Goal: Task Accomplishment & Management: Manage account settings

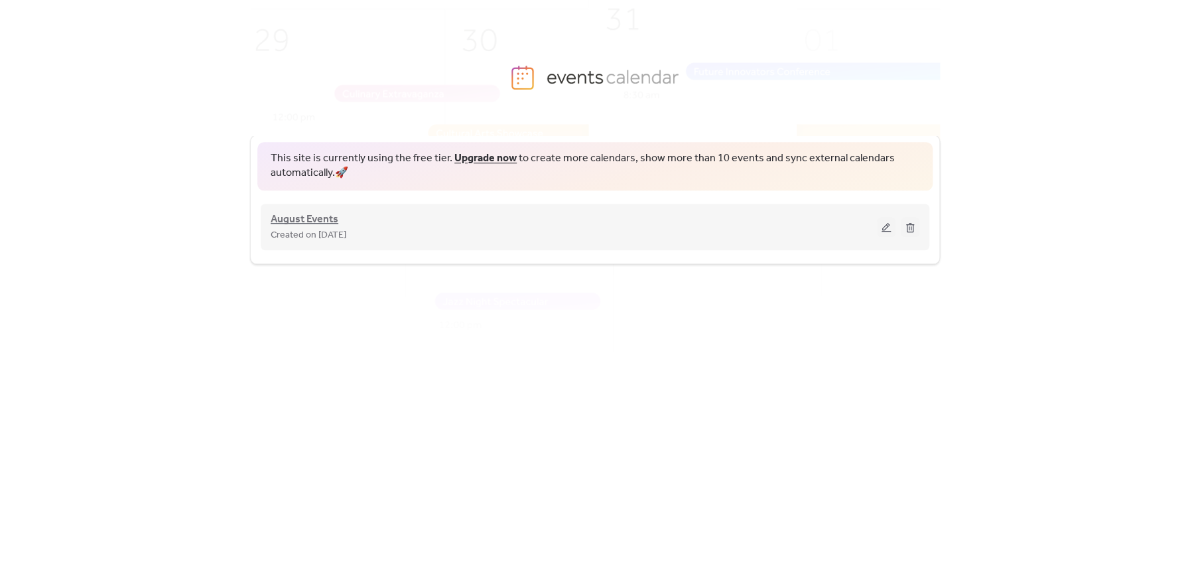
click at [311, 221] on span "August Events" at bounding box center [305, 220] width 68 height 16
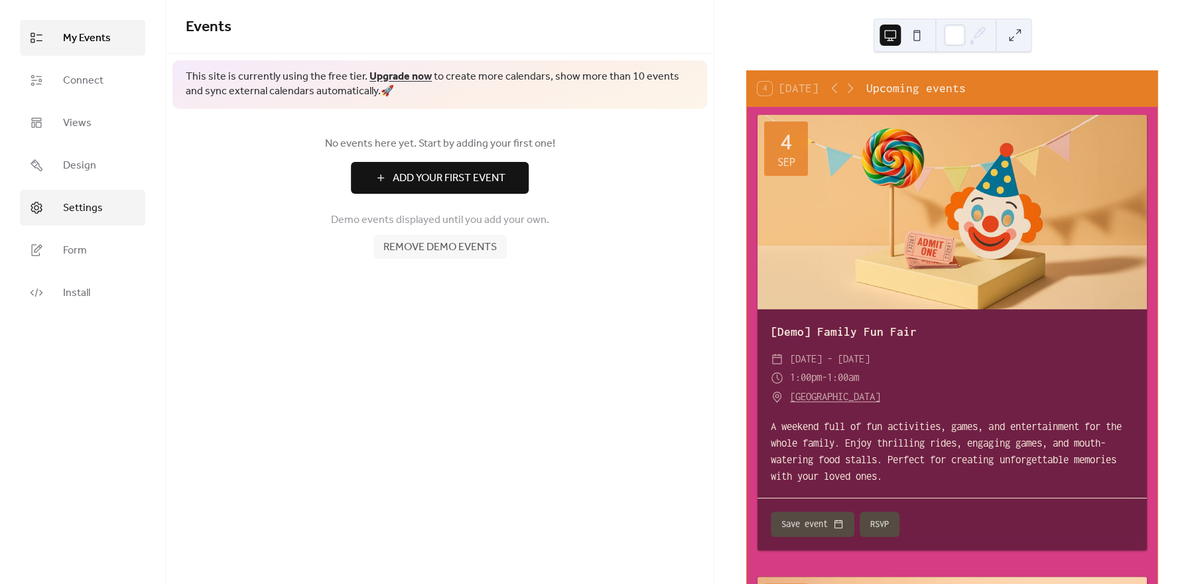
click at [116, 214] on link "Settings" at bounding box center [82, 208] width 125 height 36
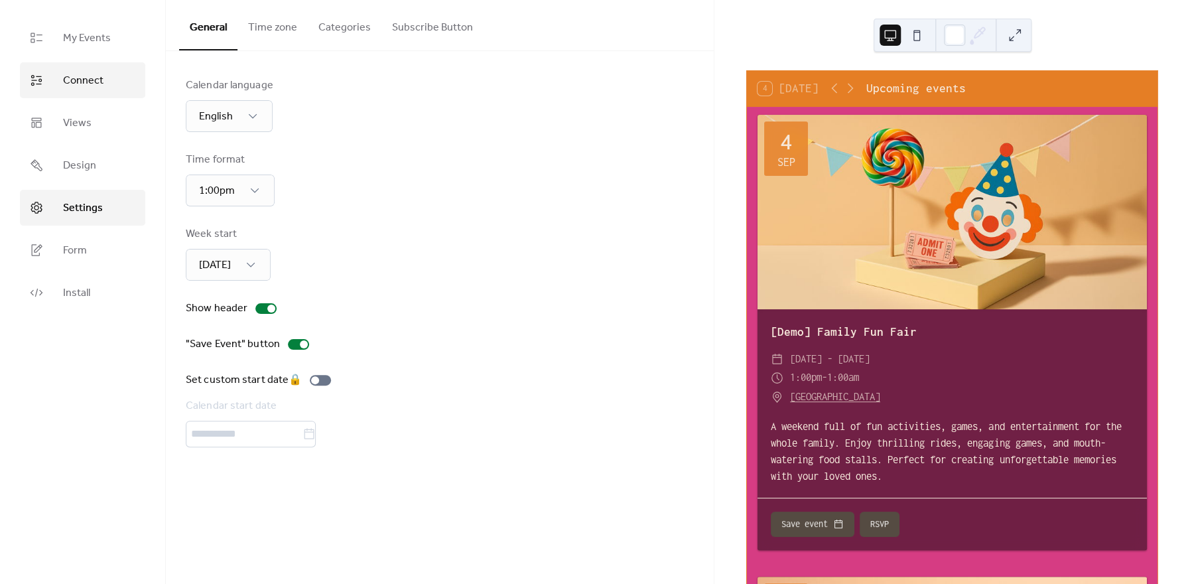
click at [82, 83] on span "Connect" at bounding box center [83, 81] width 40 height 16
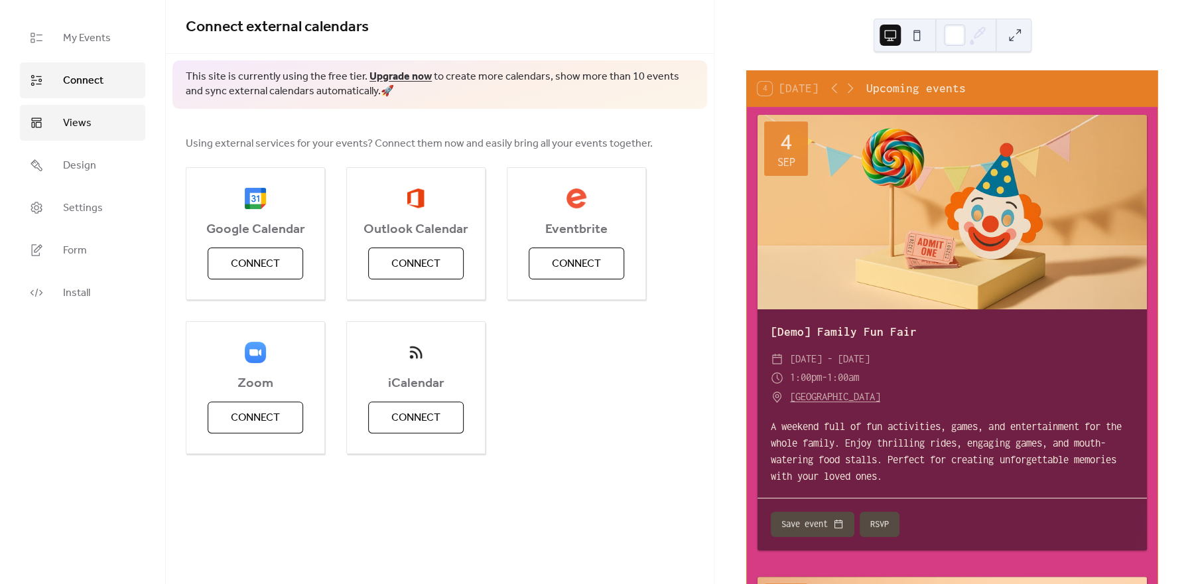
click at [79, 112] on link "Views" at bounding box center [82, 123] width 125 height 36
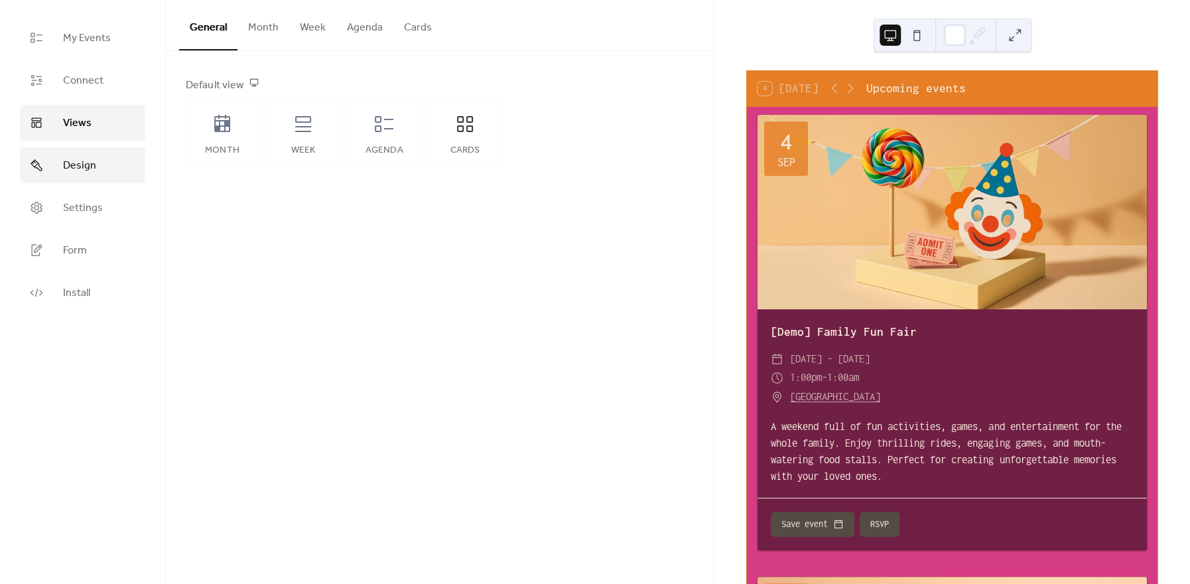
click at [77, 179] on link "Design" at bounding box center [82, 165] width 125 height 36
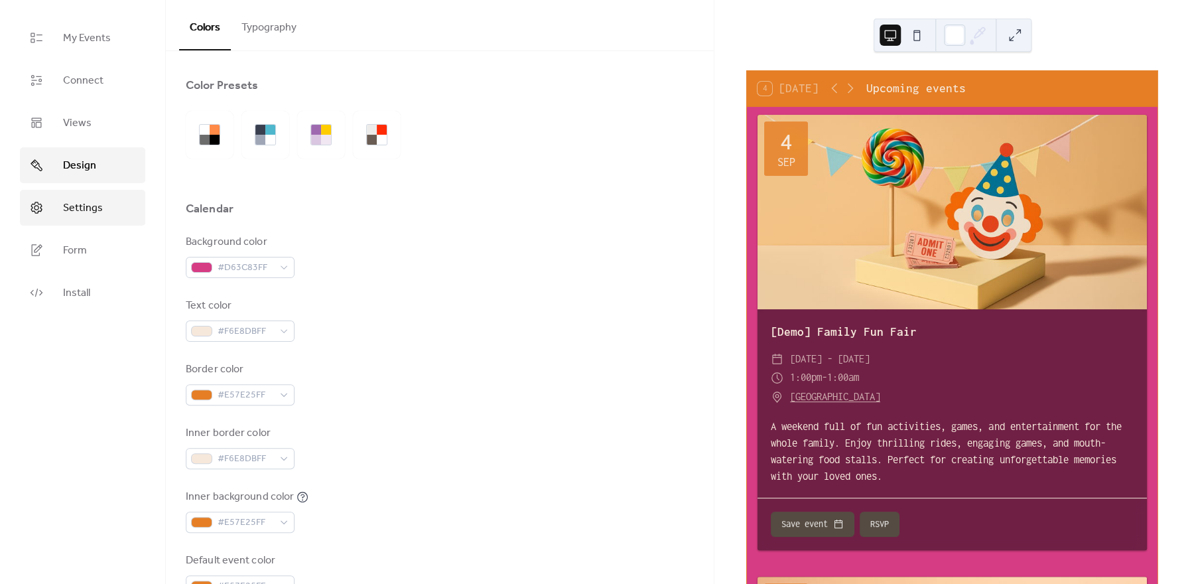
click at [76, 211] on span "Settings" at bounding box center [83, 208] width 40 height 16
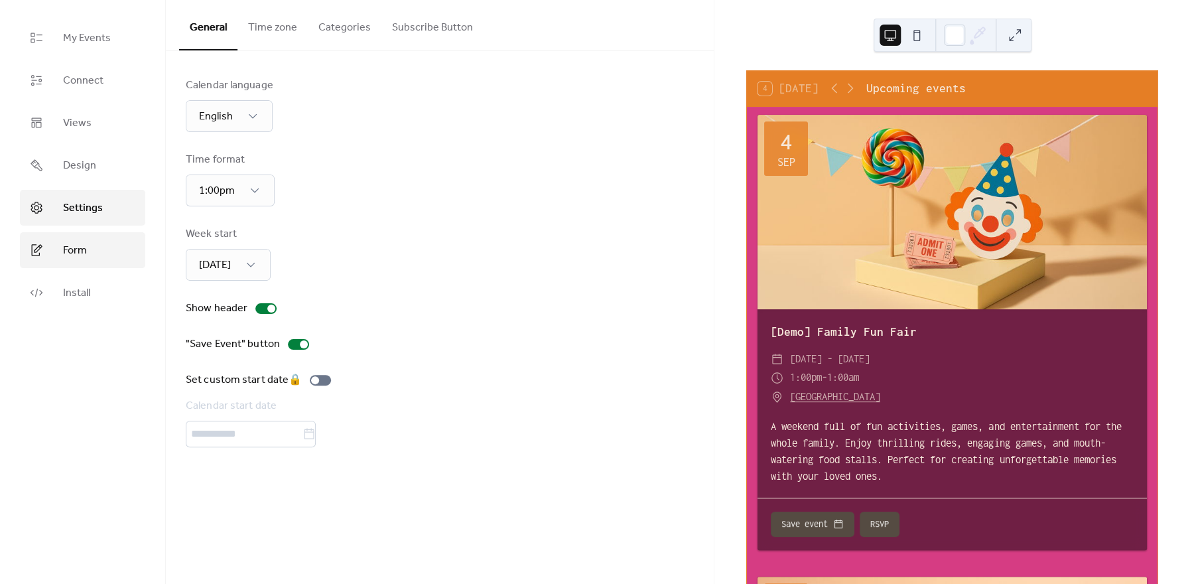
click at [72, 243] on span "Form" at bounding box center [75, 251] width 24 height 16
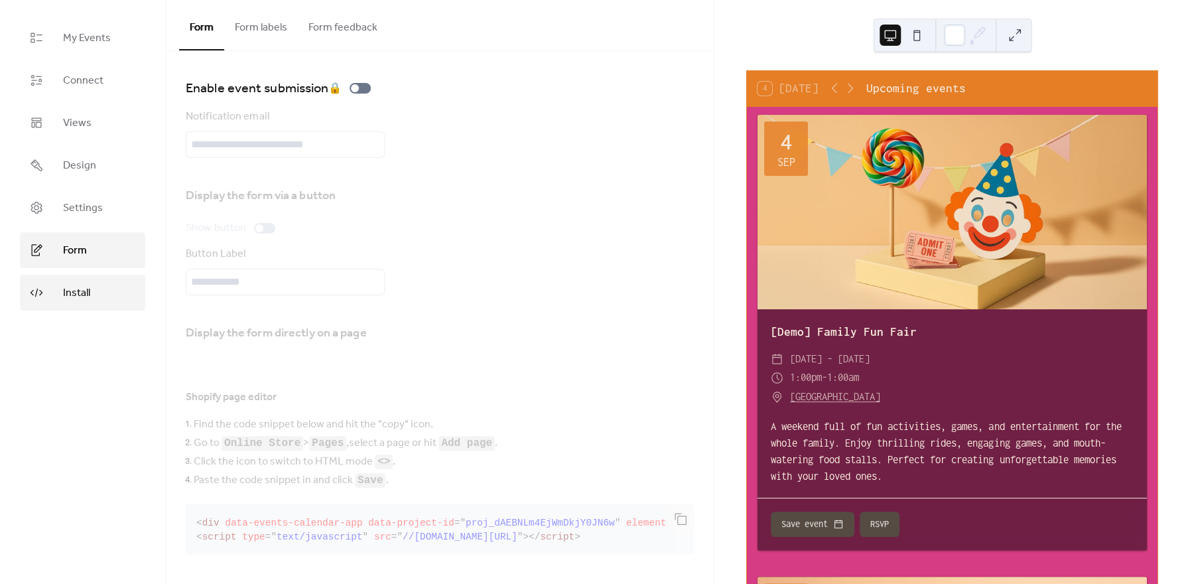
click at [72, 292] on span "Install" at bounding box center [76, 293] width 27 height 16
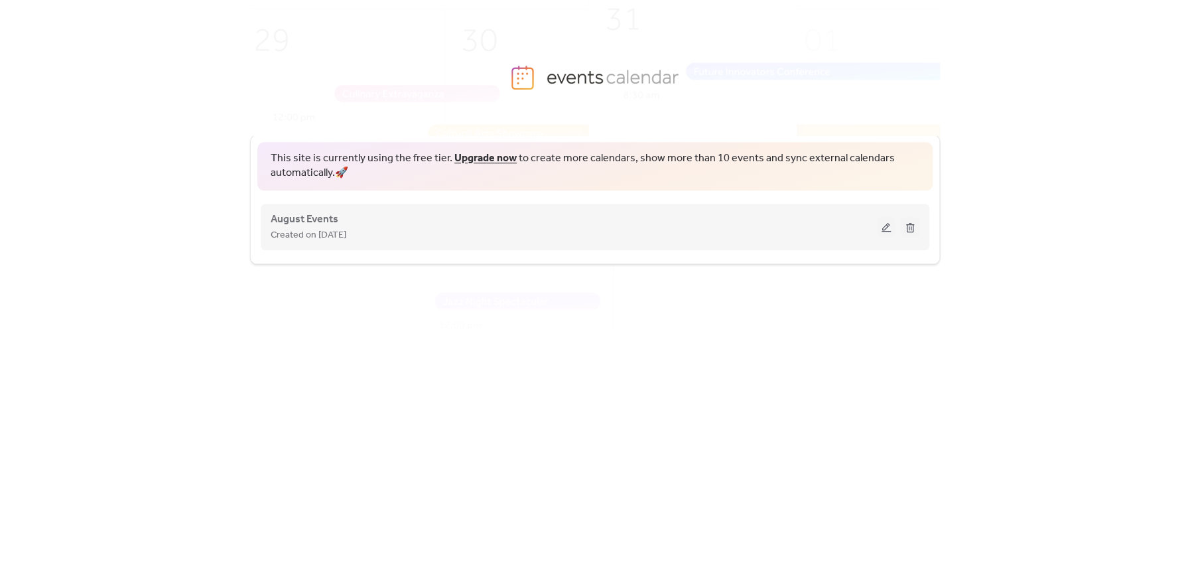
click at [304, 230] on span "Created on [DATE]" at bounding box center [309, 236] width 76 height 16
click at [311, 212] on span "August Events" at bounding box center [305, 220] width 68 height 16
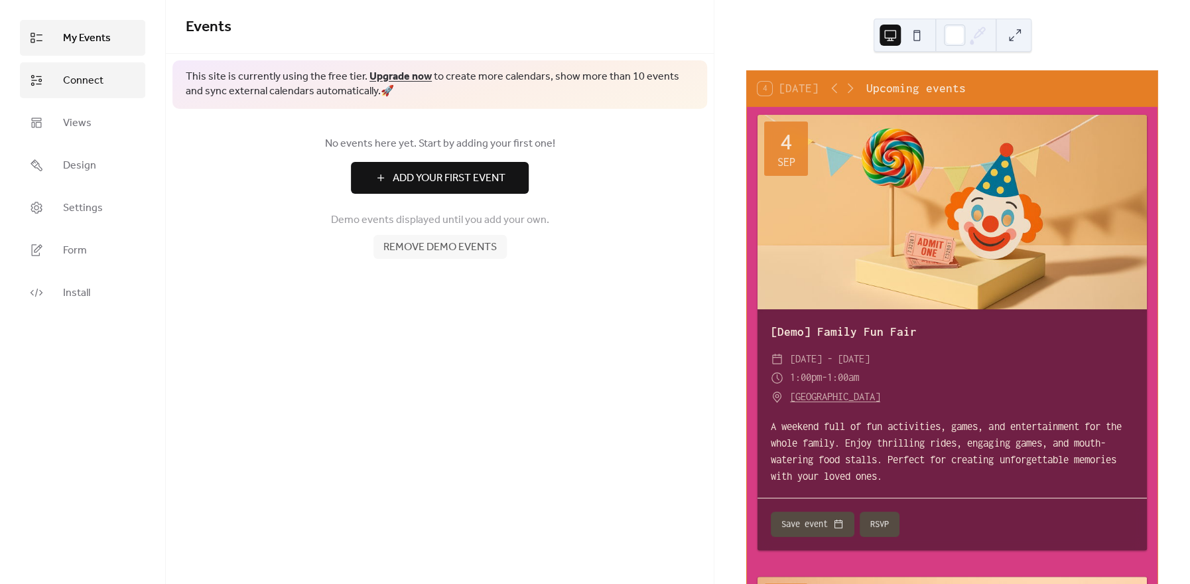
click at [80, 78] on span "Connect" at bounding box center [83, 81] width 40 height 16
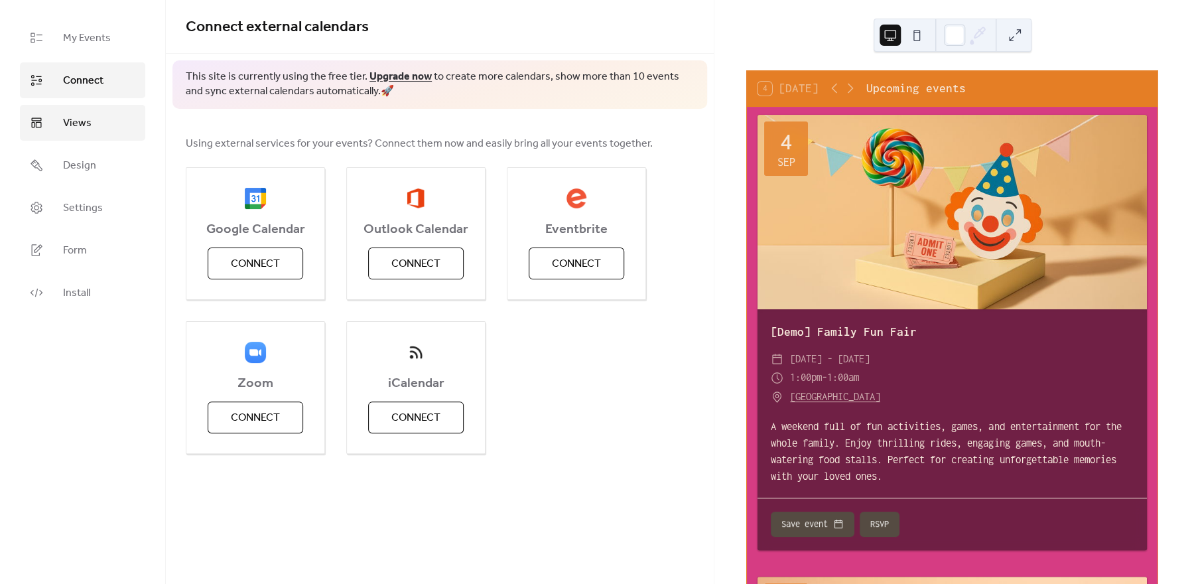
click at [78, 121] on span "Views" at bounding box center [77, 123] width 29 height 16
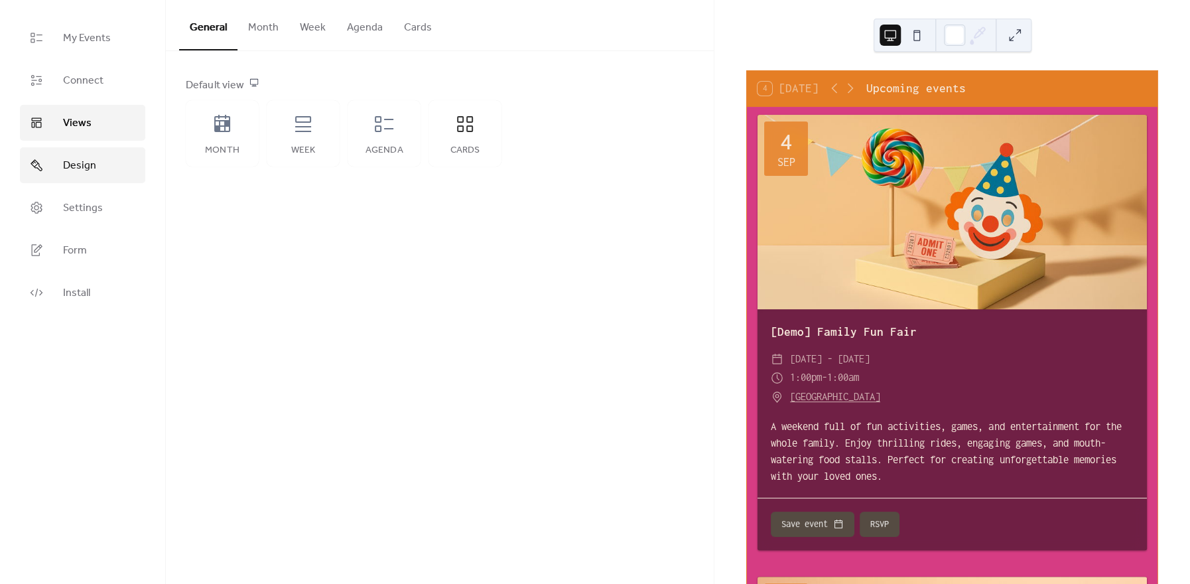
click at [78, 158] on span "Design" at bounding box center [79, 166] width 33 height 16
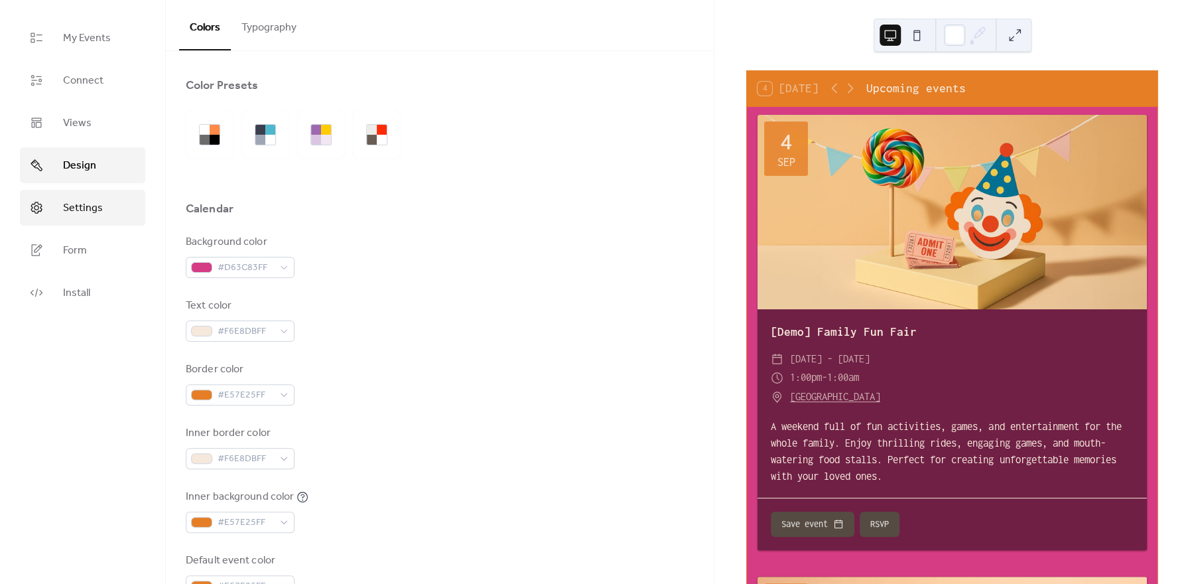
click at [76, 203] on span "Settings" at bounding box center [83, 208] width 40 height 16
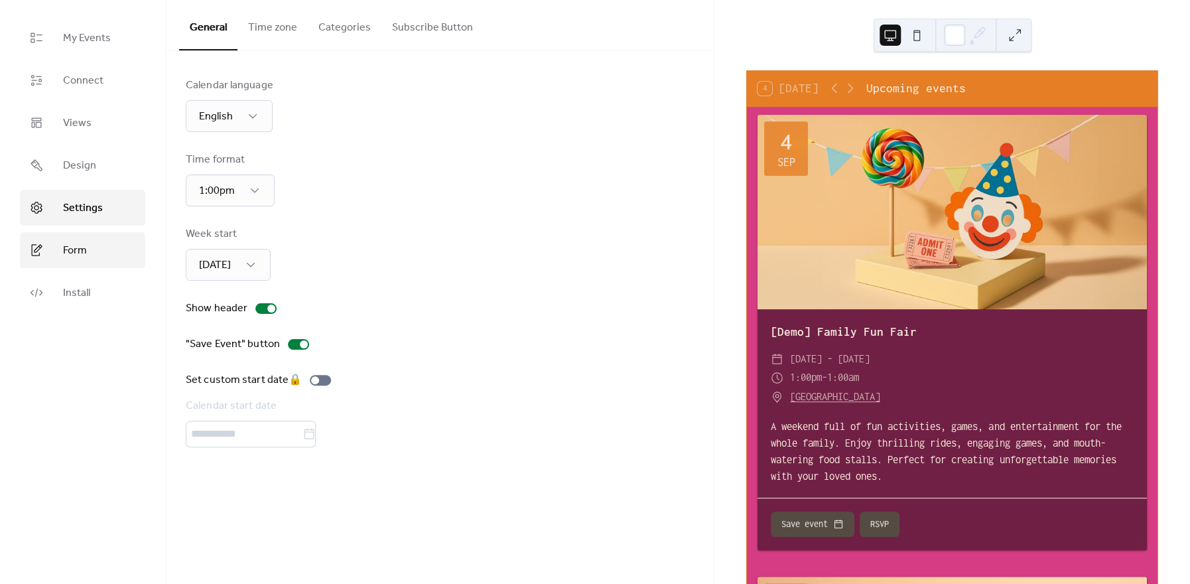
click at [75, 251] on span "Form" at bounding box center [75, 251] width 24 height 16
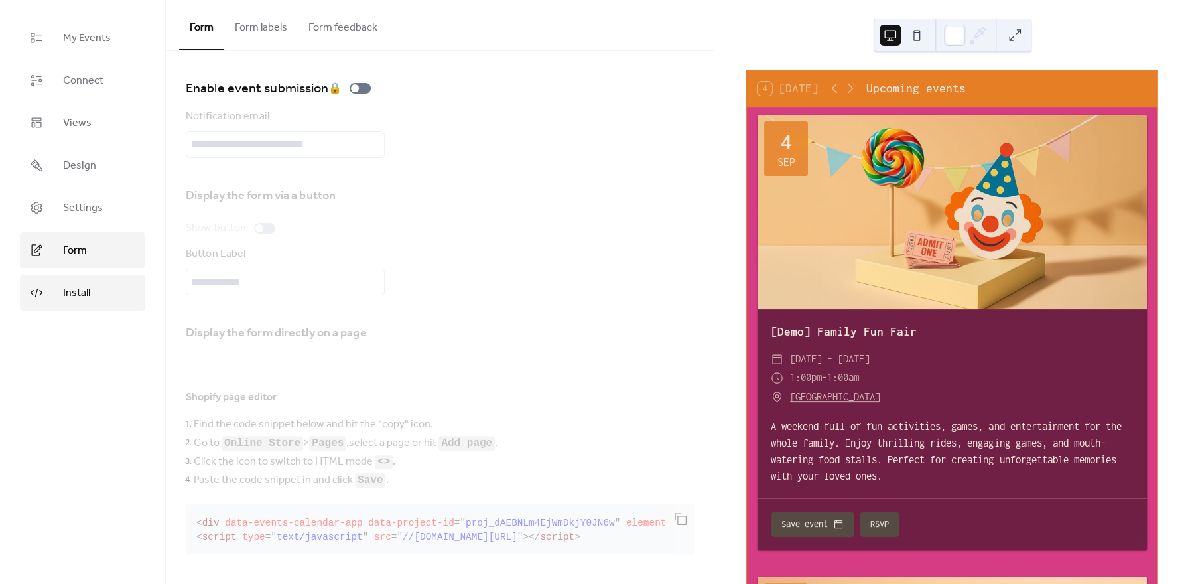
click at [74, 290] on span "Install" at bounding box center [76, 293] width 27 height 16
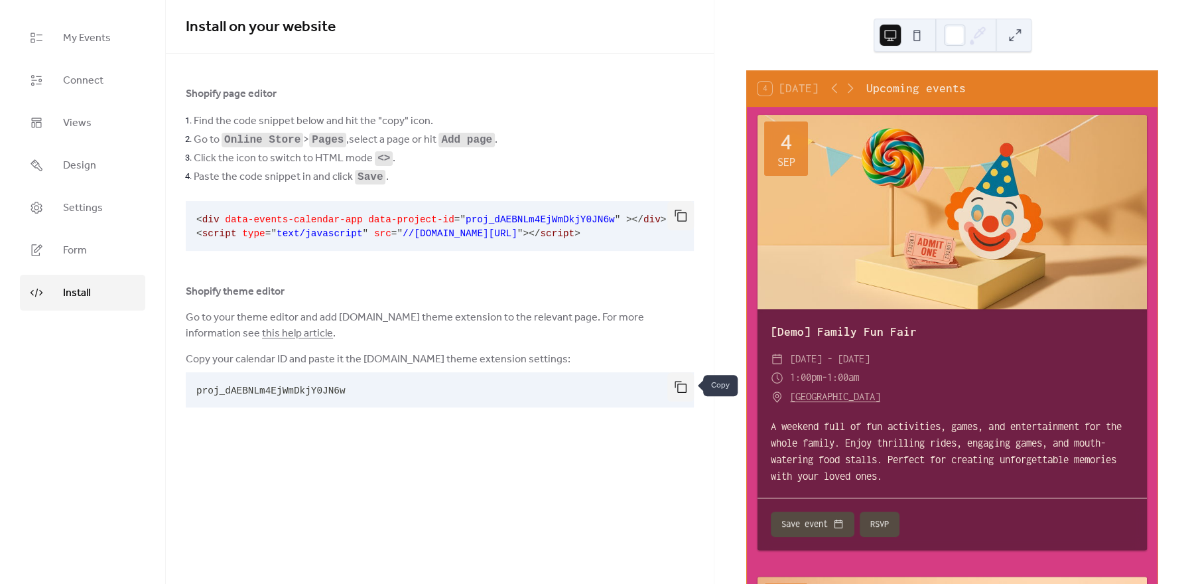
click at [681, 385] on button "button" at bounding box center [680, 386] width 27 height 29
click at [85, 195] on link "Settings" at bounding box center [82, 208] width 125 height 36
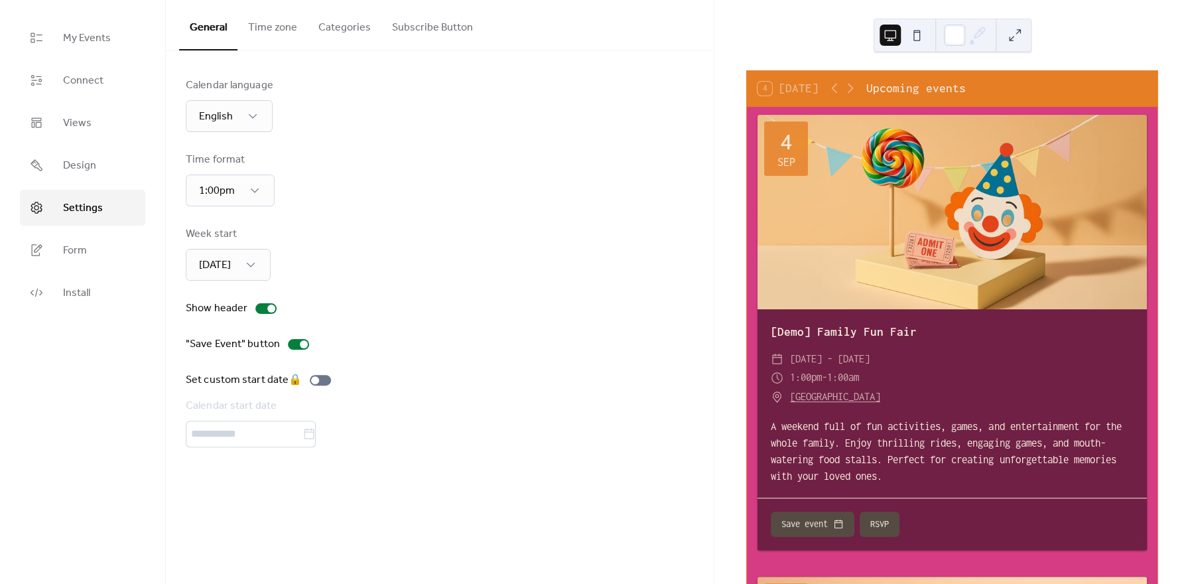
click at [281, 28] on button "Time zone" at bounding box center [273, 24] width 70 height 49
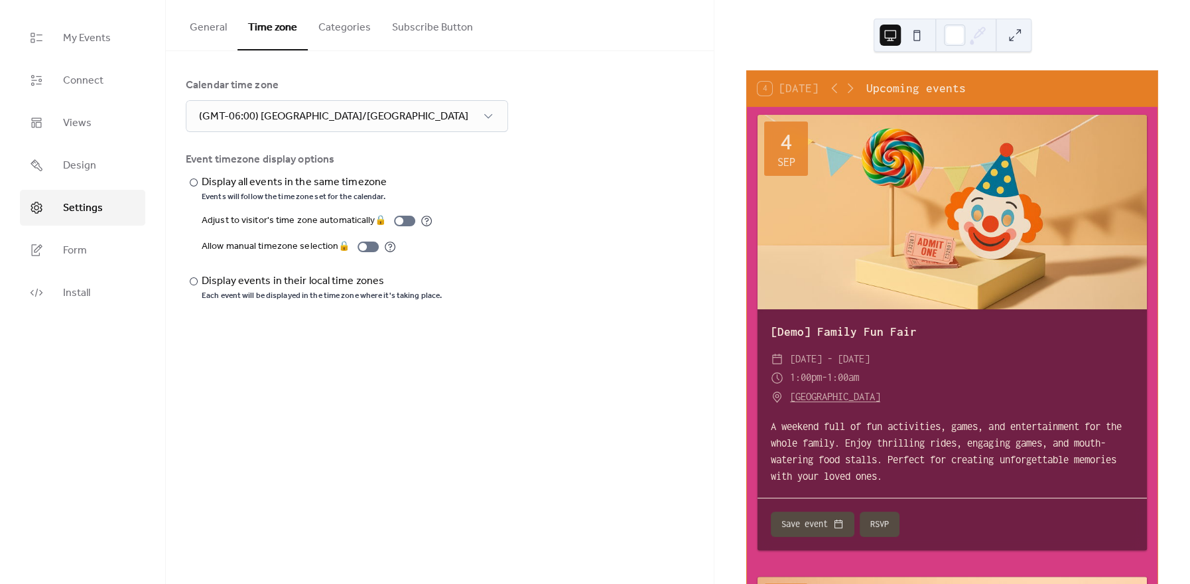
click at [330, 38] on button "Categories" at bounding box center [345, 24] width 74 height 49
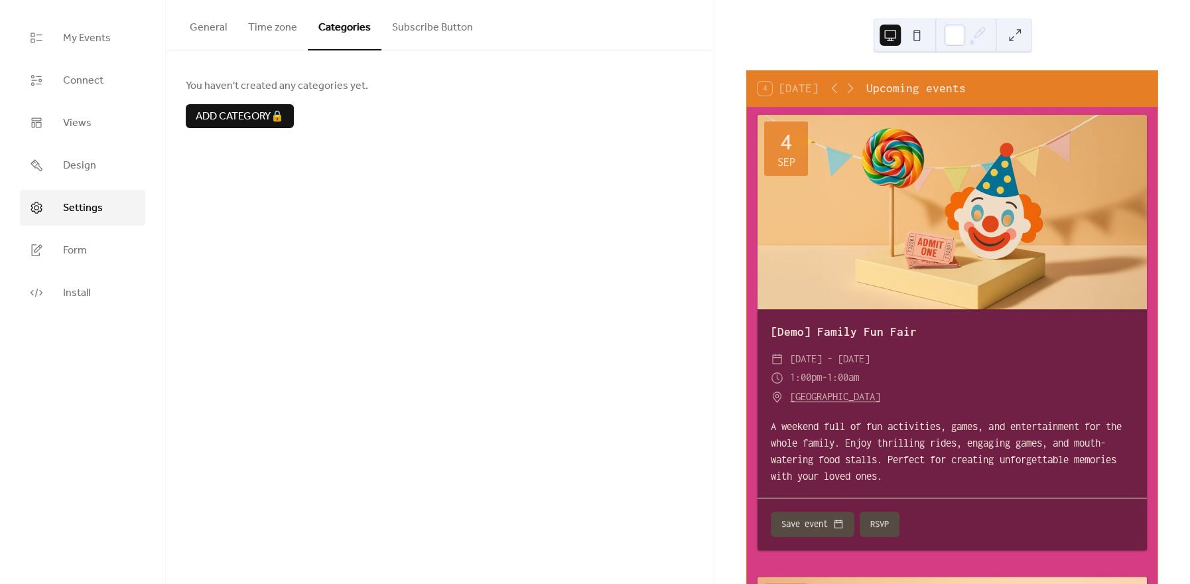
click at [398, 35] on button "Subscribe Button" at bounding box center [433, 24] width 102 height 49
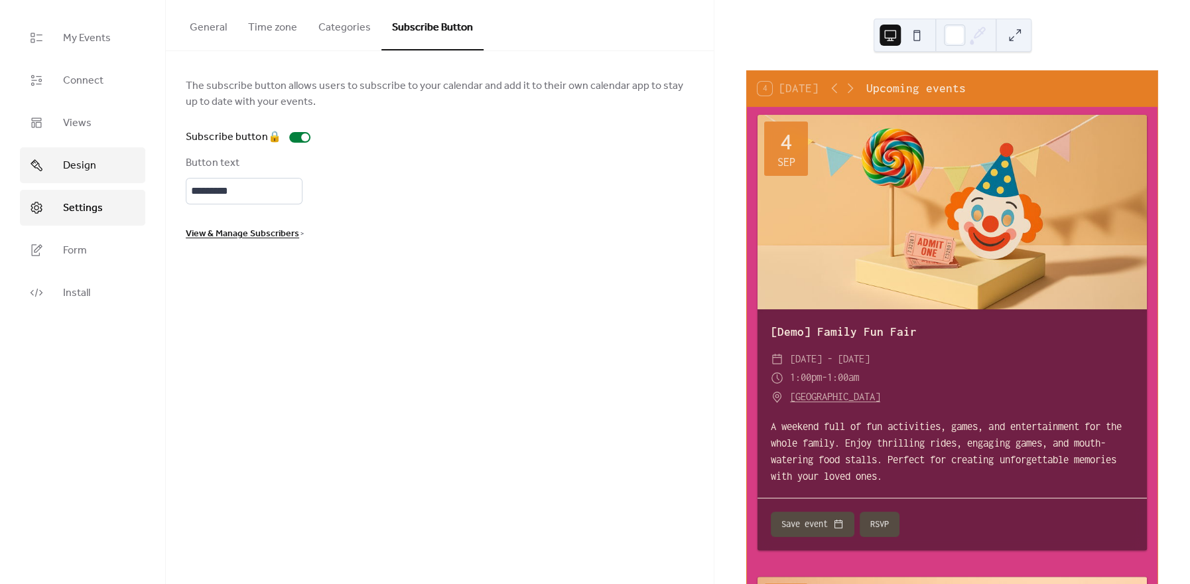
click at [115, 167] on link "Design" at bounding box center [82, 165] width 125 height 36
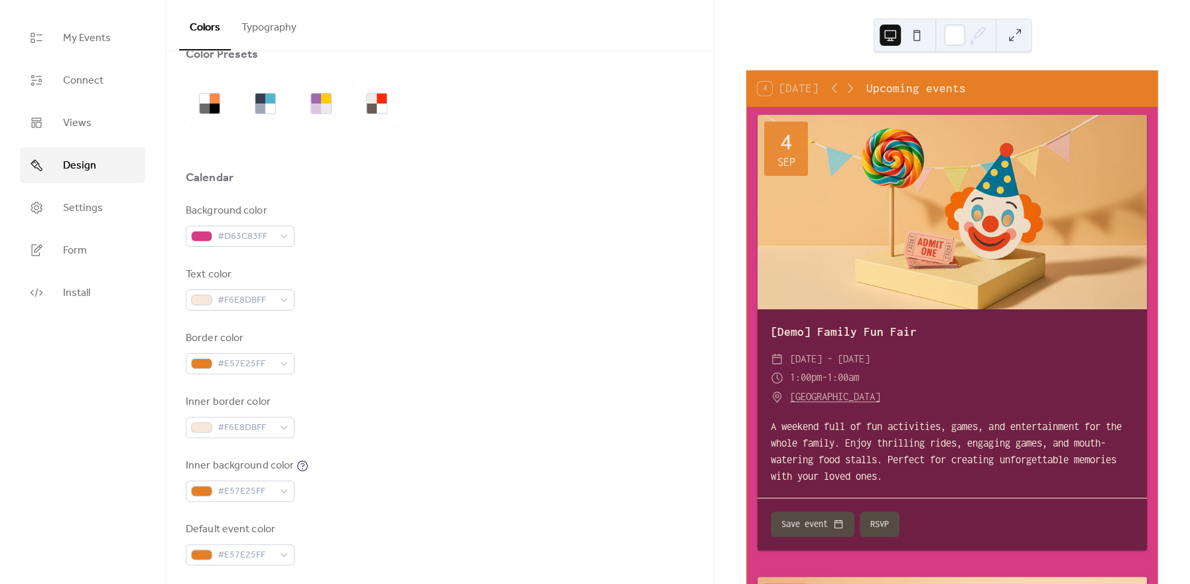
scroll to position [48, 0]
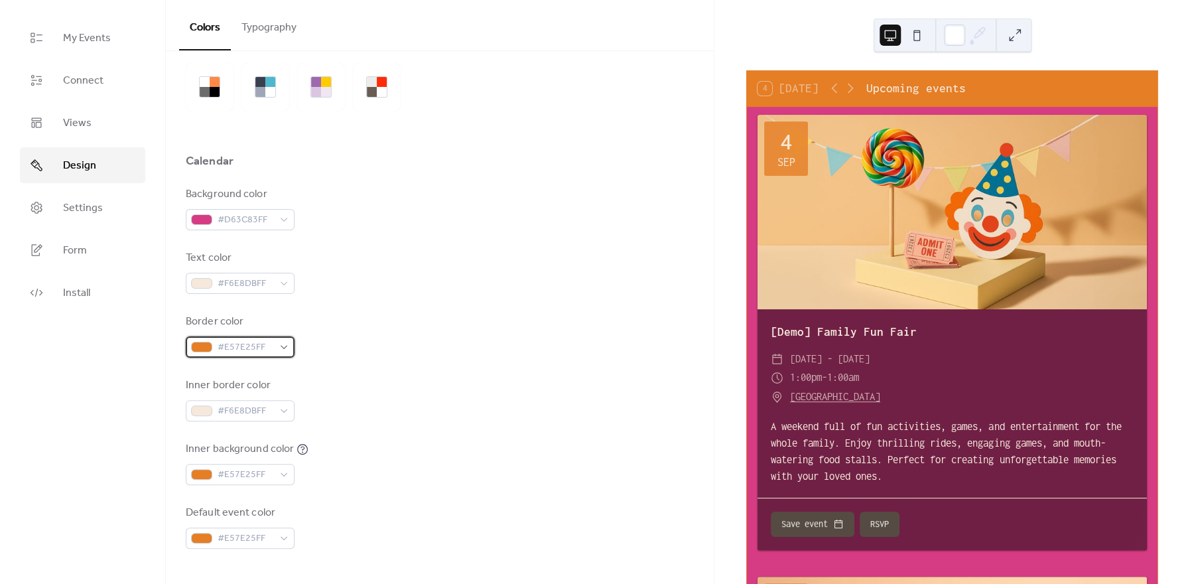
click at [236, 346] on span "#E57E25FF" at bounding box center [246, 348] width 56 height 16
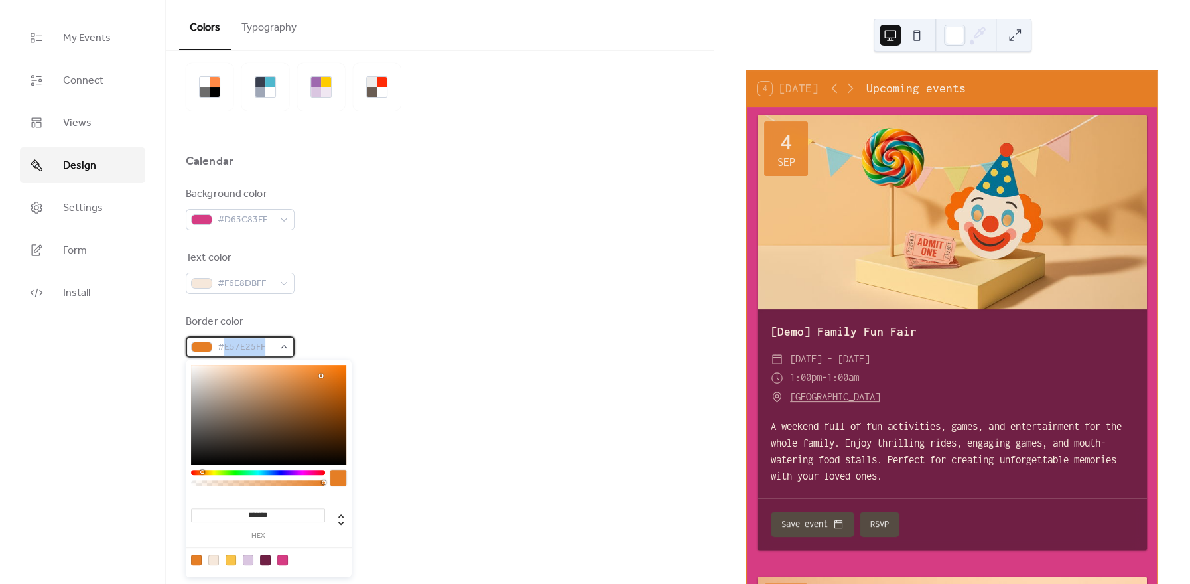
click at [236, 346] on span "#E57E25FF" at bounding box center [246, 348] width 56 height 16
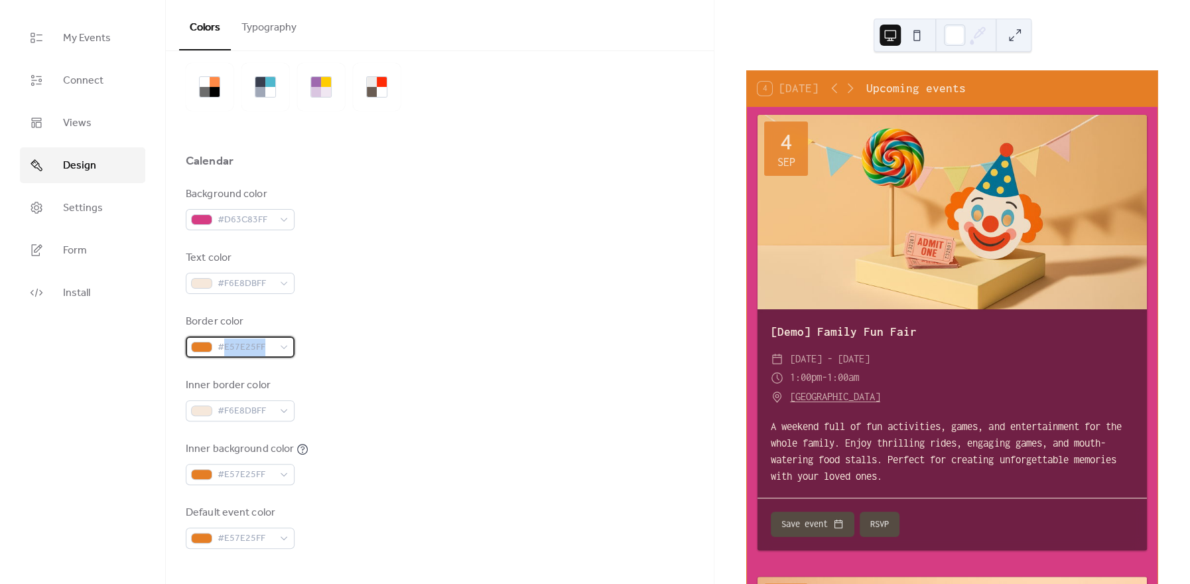
copy span "E57E25FF"
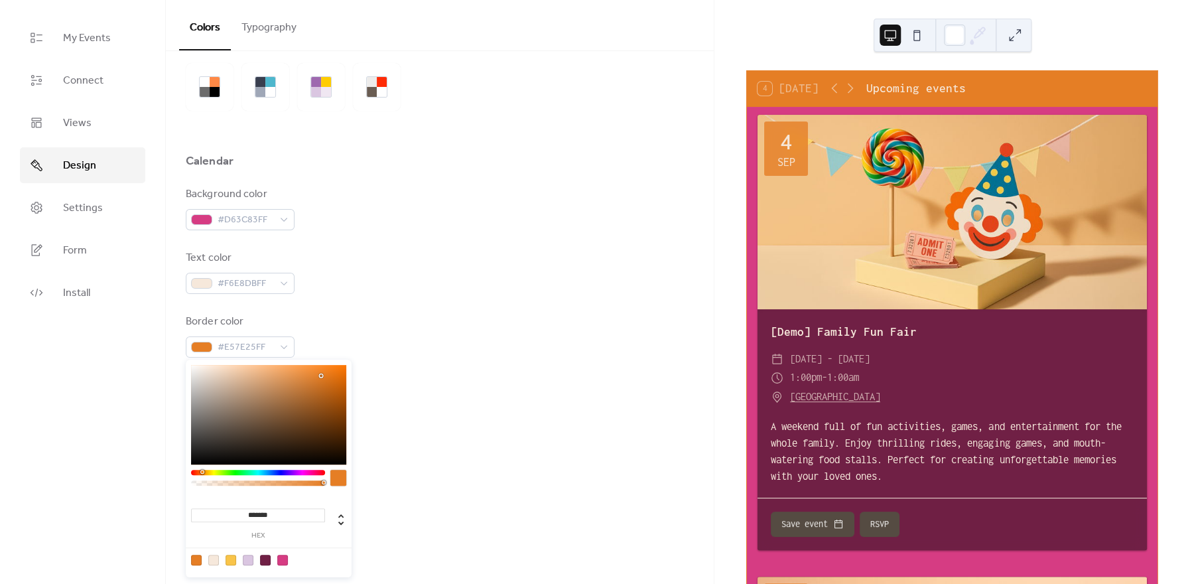
click at [457, 340] on div "Border color #E57E25FF" at bounding box center [440, 336] width 508 height 44
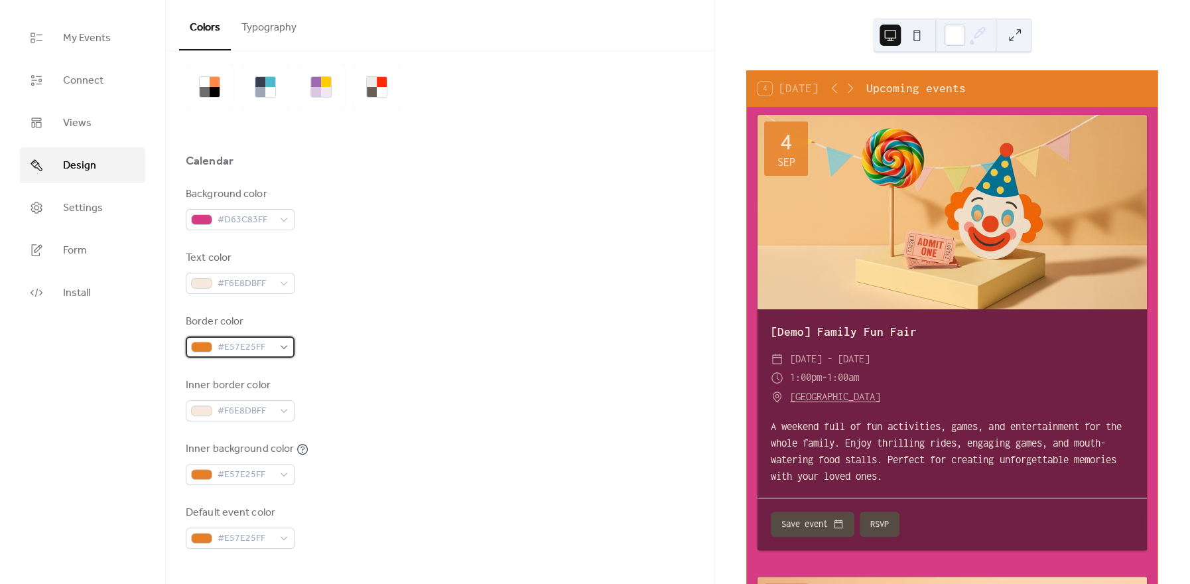
click at [237, 340] on span "#E57E25FF" at bounding box center [246, 348] width 56 height 16
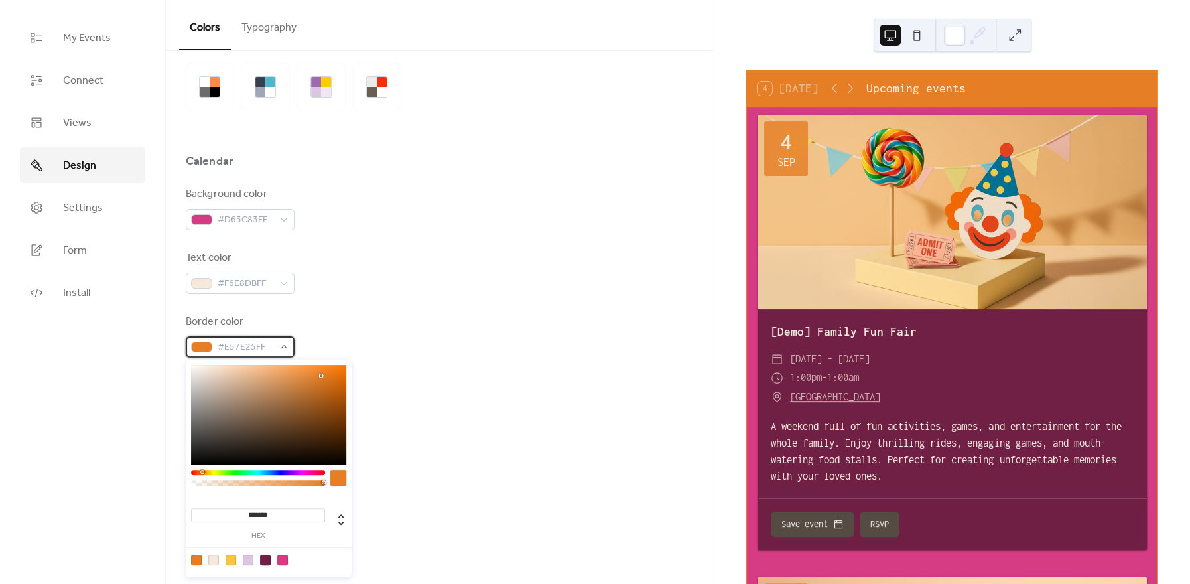
click at [238, 349] on span "#E57E25FF" at bounding box center [246, 348] width 56 height 16
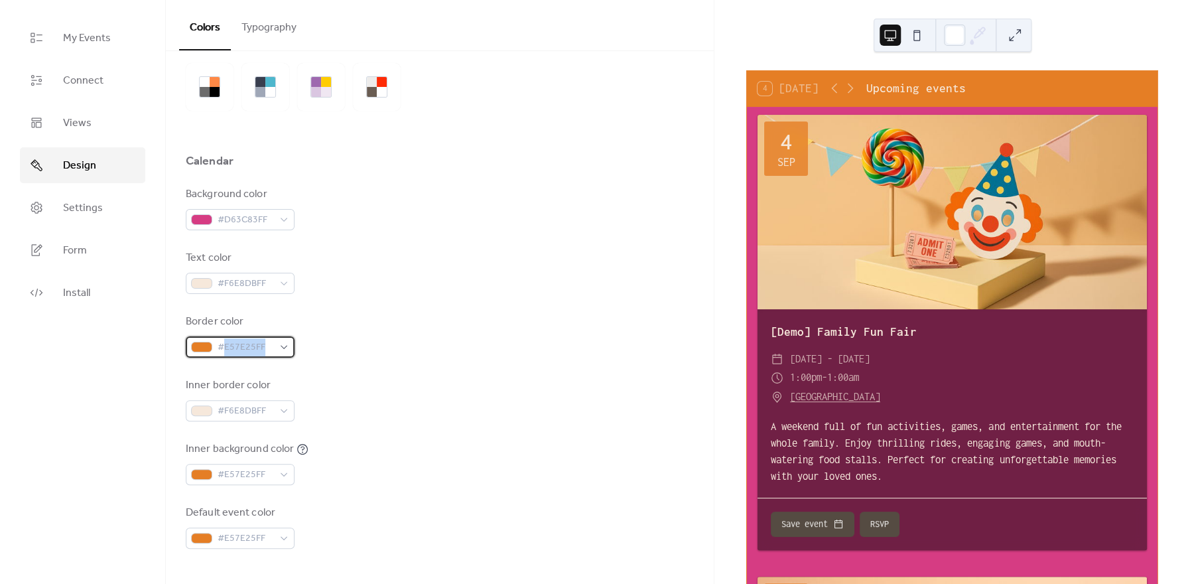
click at [238, 349] on span "#E57E25FF" at bounding box center [246, 348] width 56 height 16
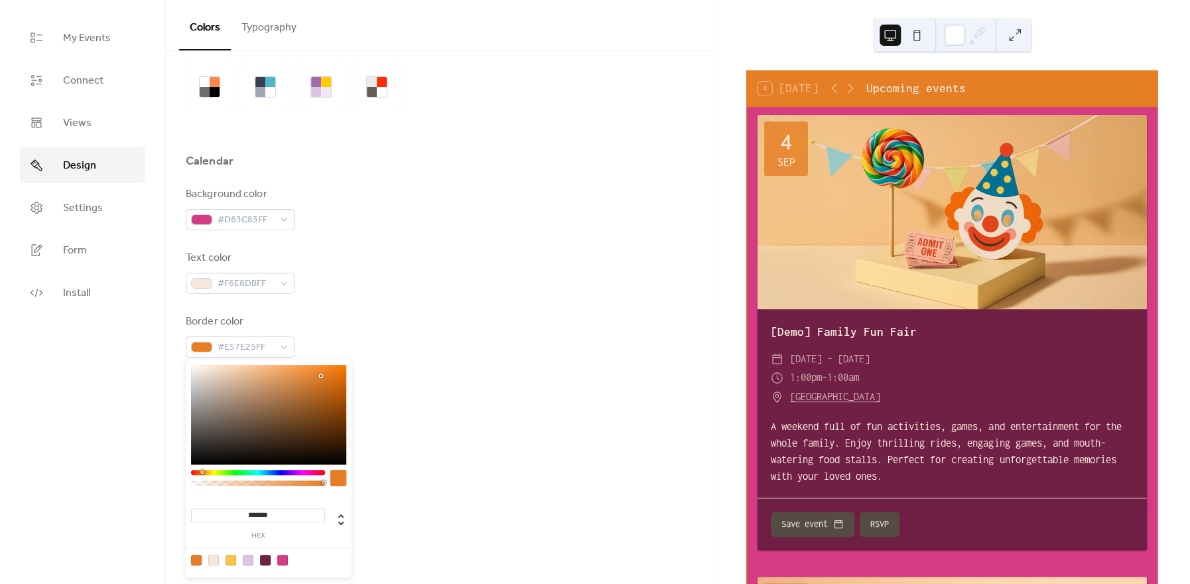
click at [360, 318] on div "Border color #E57E25FF" at bounding box center [440, 336] width 508 height 44
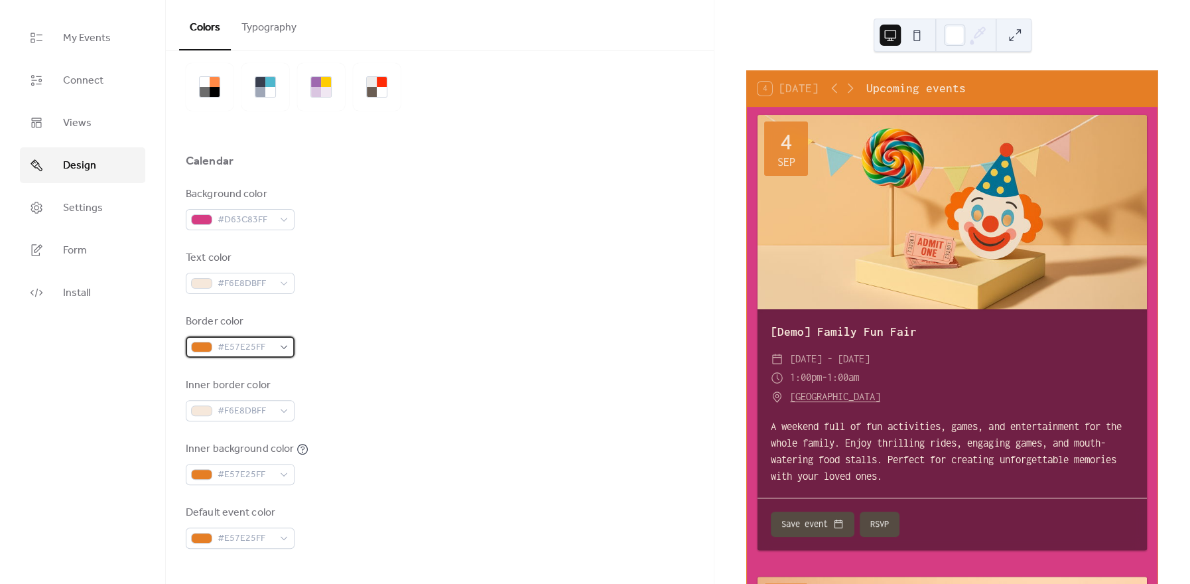
click at [260, 347] on span "#E57E25FF" at bounding box center [246, 348] width 56 height 16
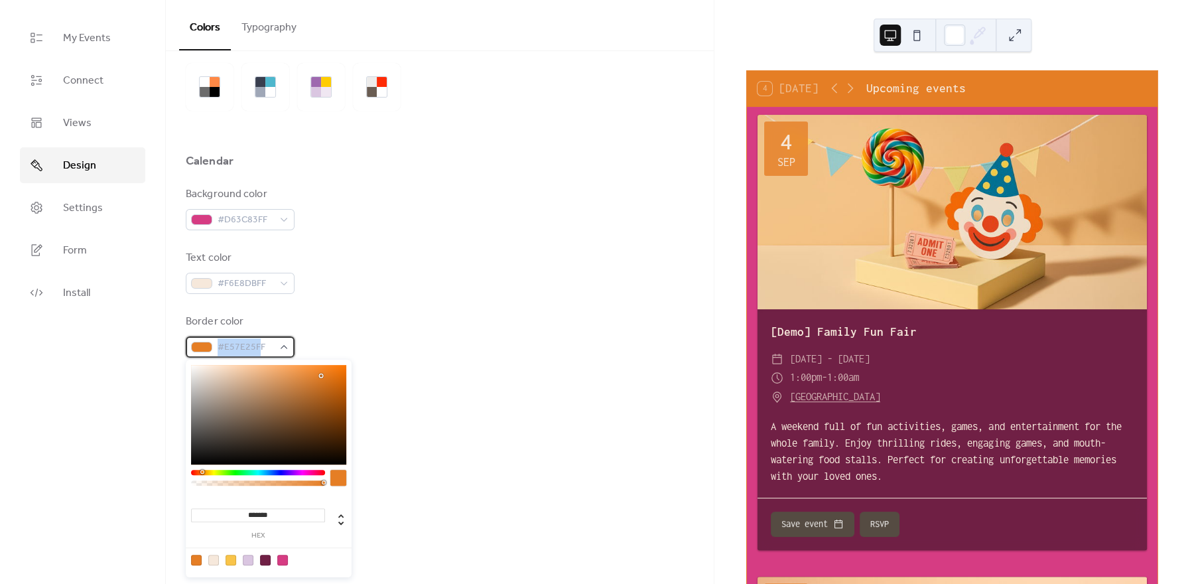
drag, startPoint x: 262, startPoint y: 347, endPoint x: 203, endPoint y: 344, distance: 59.1
click at [203, 344] on div "#E57E25FF" at bounding box center [240, 346] width 109 height 21
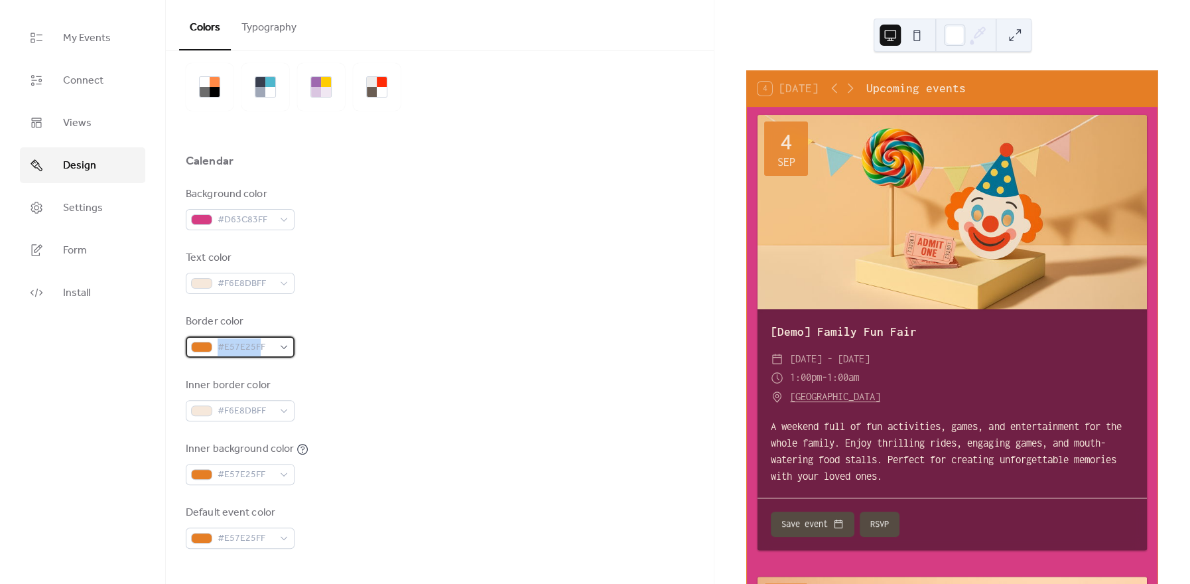
click at [246, 344] on span "#E57E25FF" at bounding box center [246, 348] width 56 height 16
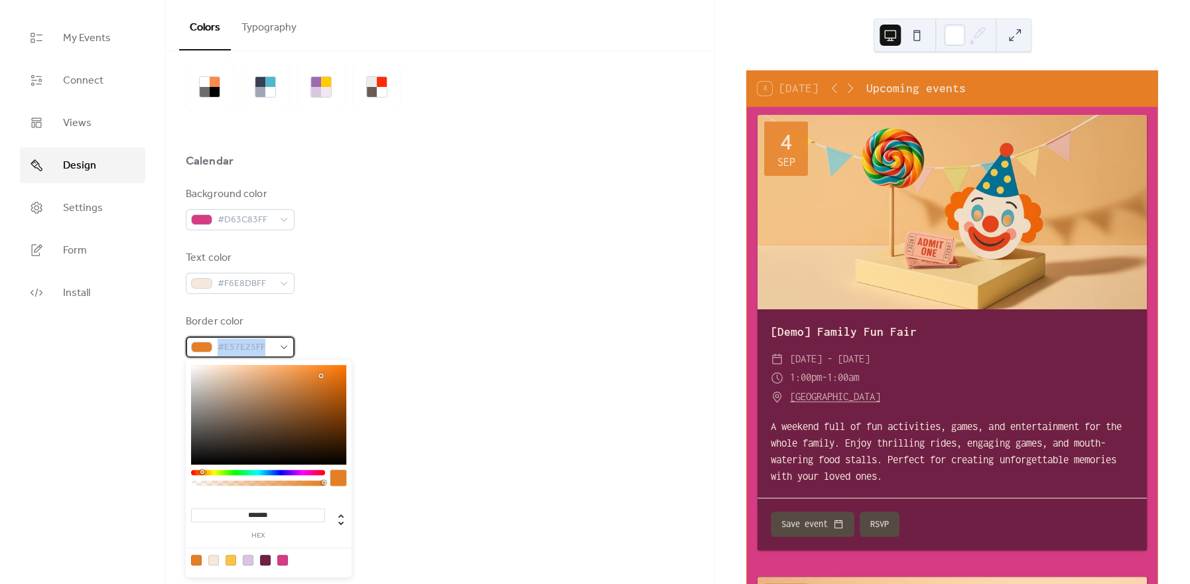
drag, startPoint x: 264, startPoint y: 346, endPoint x: 208, endPoint y: 338, distance: 57.0
click at [208, 338] on div "#E57E25FF" at bounding box center [240, 346] width 109 height 21
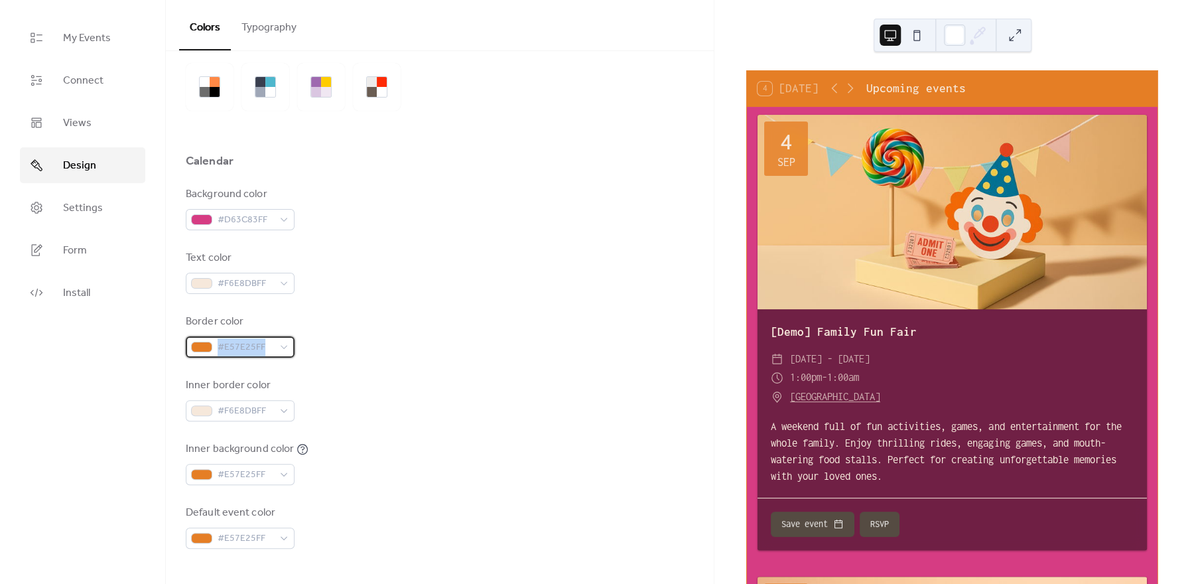
drag, startPoint x: 258, startPoint y: 338, endPoint x: 267, endPoint y: 334, distance: 10.1
click at [259, 336] on div "Border color #E57E25FF" at bounding box center [240, 336] width 109 height 44
click at [282, 344] on div "#E57E25FF" at bounding box center [240, 346] width 109 height 21
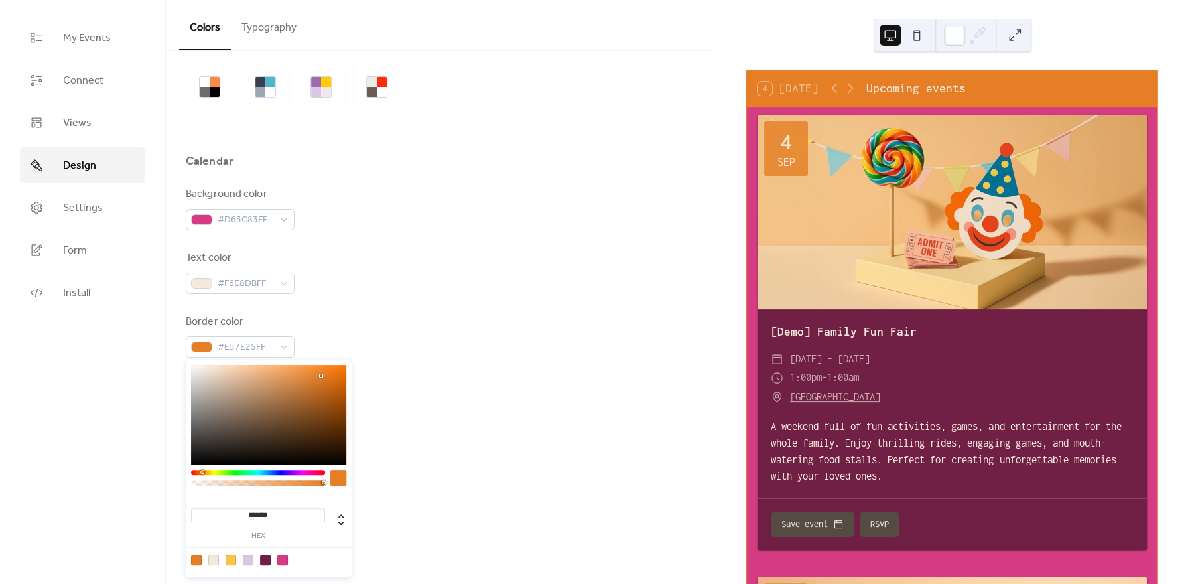
drag, startPoint x: 296, startPoint y: 513, endPoint x: 249, endPoint y: 484, distance: 55.1
click at [249, 508] on input "*******" at bounding box center [258, 515] width 134 height 14
paste input
type input "*******"
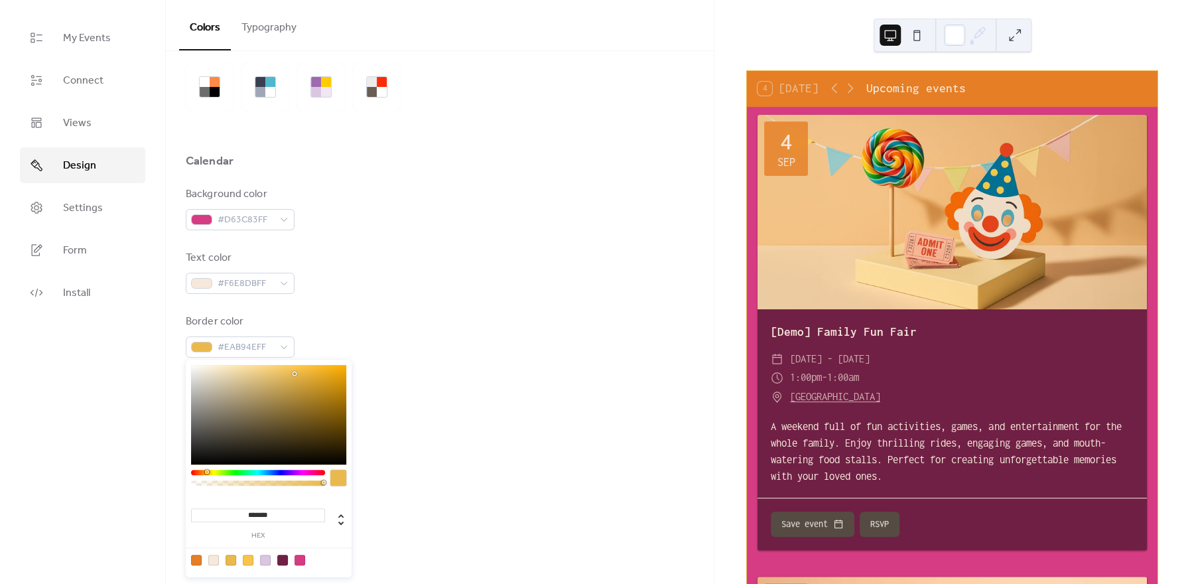
click at [136, 485] on div "My Events Connect Views Design Settings Form Install" at bounding box center [83, 292] width 166 height 584
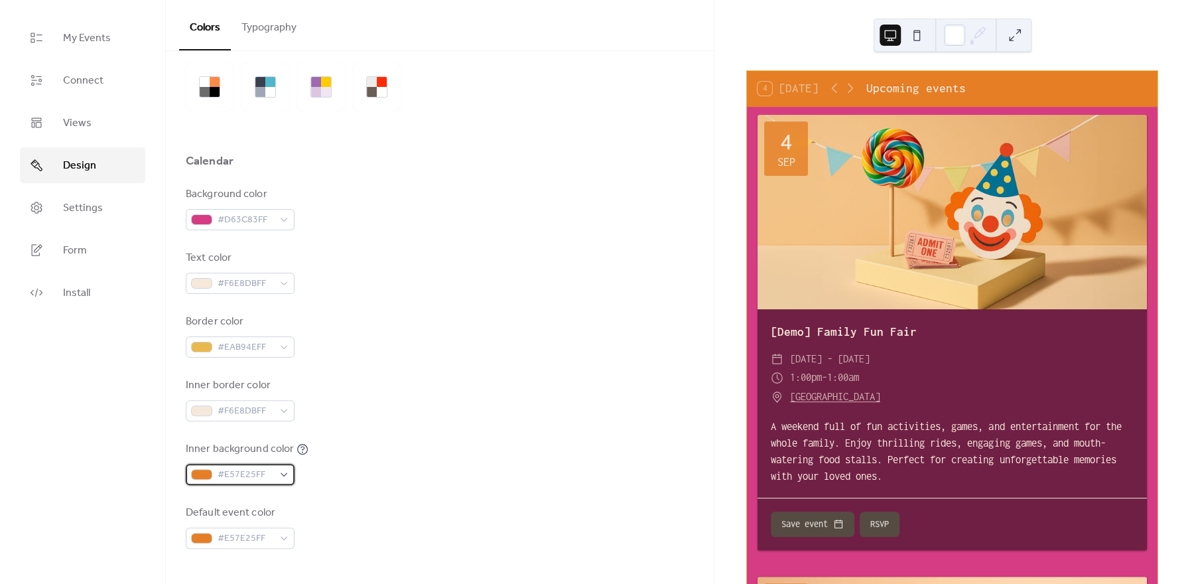
click at [240, 472] on span "#E57E25FF" at bounding box center [246, 475] width 56 height 16
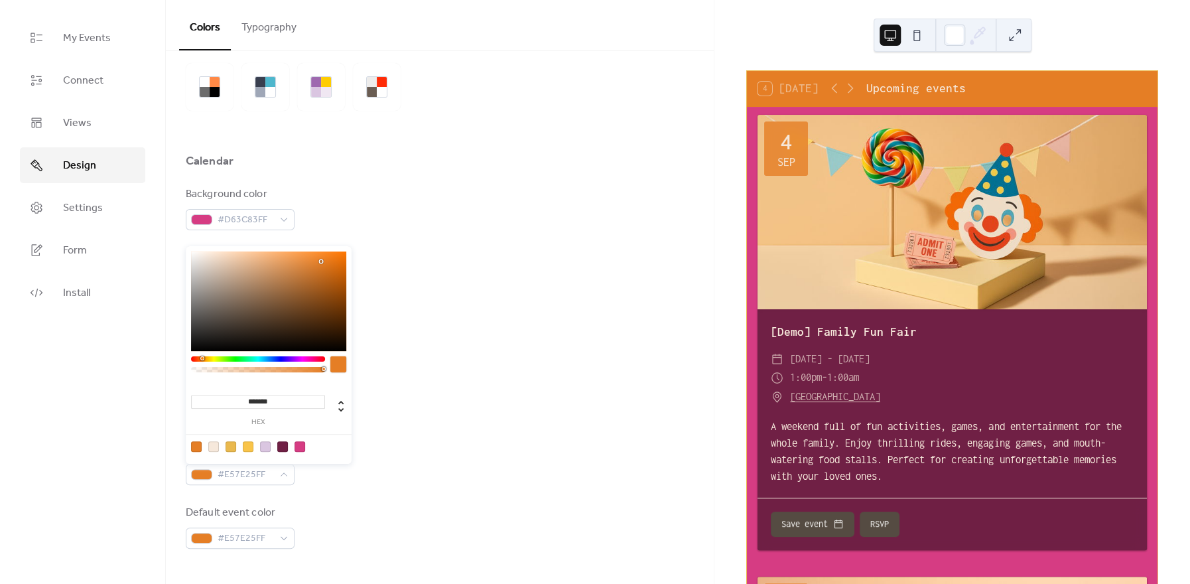
click at [285, 395] on input "*******" at bounding box center [258, 402] width 134 height 14
drag, startPoint x: 285, startPoint y: 398, endPoint x: 249, endPoint y: 374, distance: 43.4
click at [249, 395] on input "*******" at bounding box center [258, 402] width 134 height 14
paste input
type input "*******"
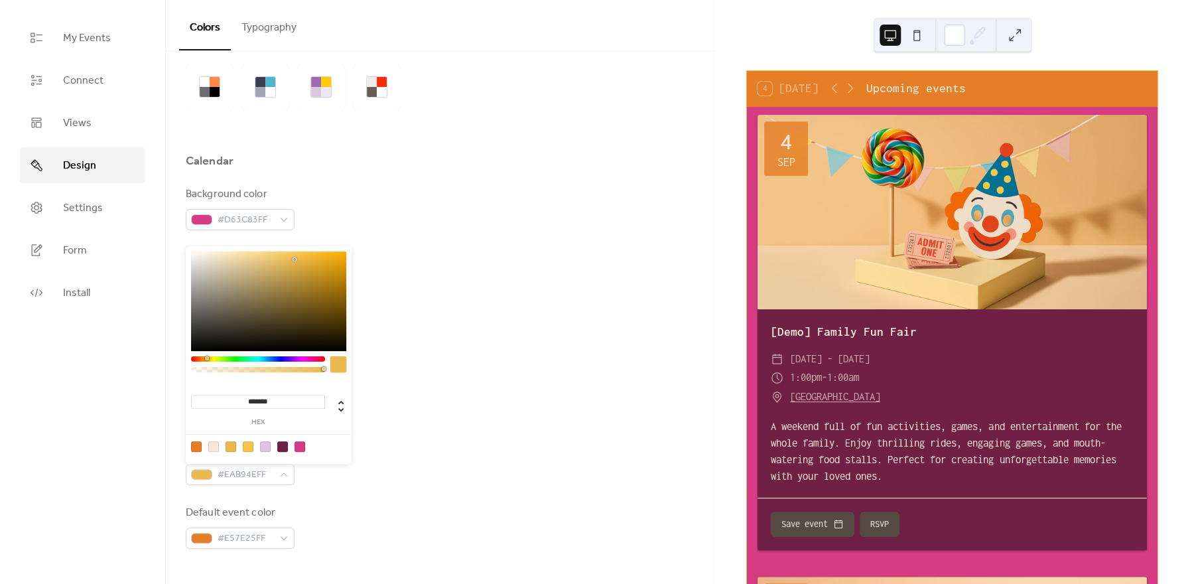
click at [429, 381] on div "Inner border color #F6E8DBFF" at bounding box center [440, 400] width 508 height 44
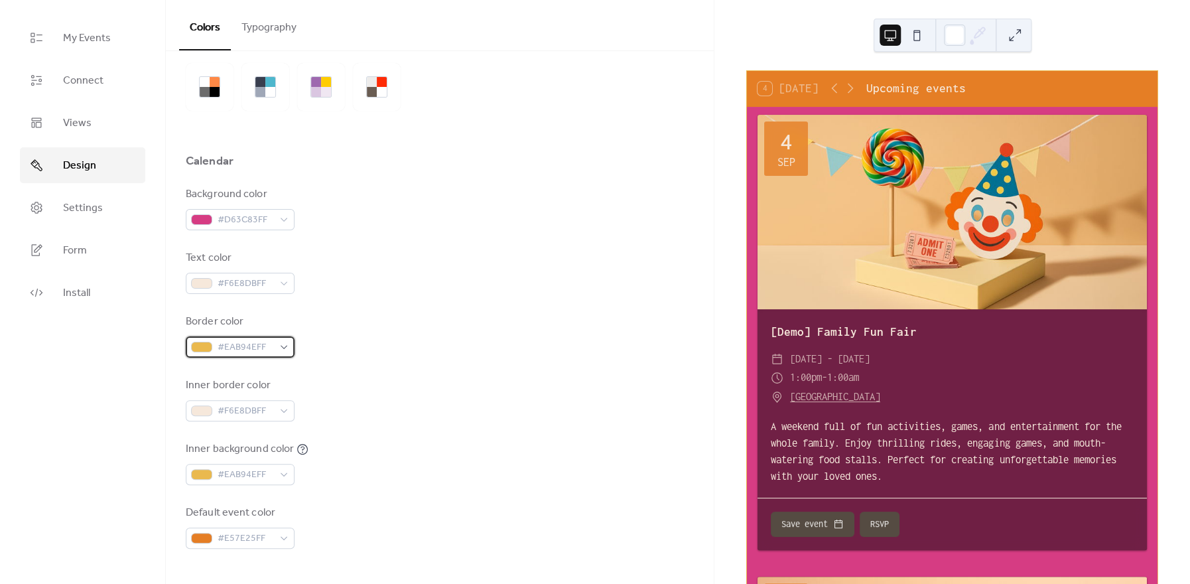
click at [250, 354] on span "#EAB94EFF" at bounding box center [246, 348] width 56 height 16
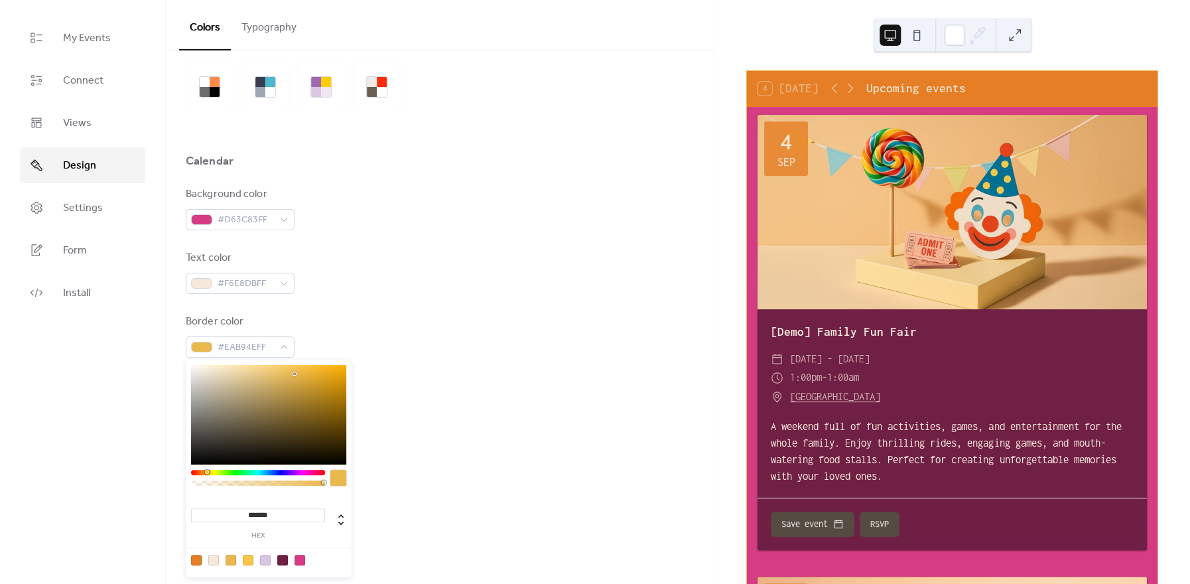
click at [285, 510] on div "******* hex" at bounding box center [258, 522] width 134 height 36
drag, startPoint x: 285, startPoint y: 511, endPoint x: 246, endPoint y: 493, distance: 42.4
click at [246, 508] on input "*******" at bounding box center [258, 515] width 134 height 14
click at [453, 399] on div "Inner border color #F6E8DBFF" at bounding box center [440, 400] width 508 height 44
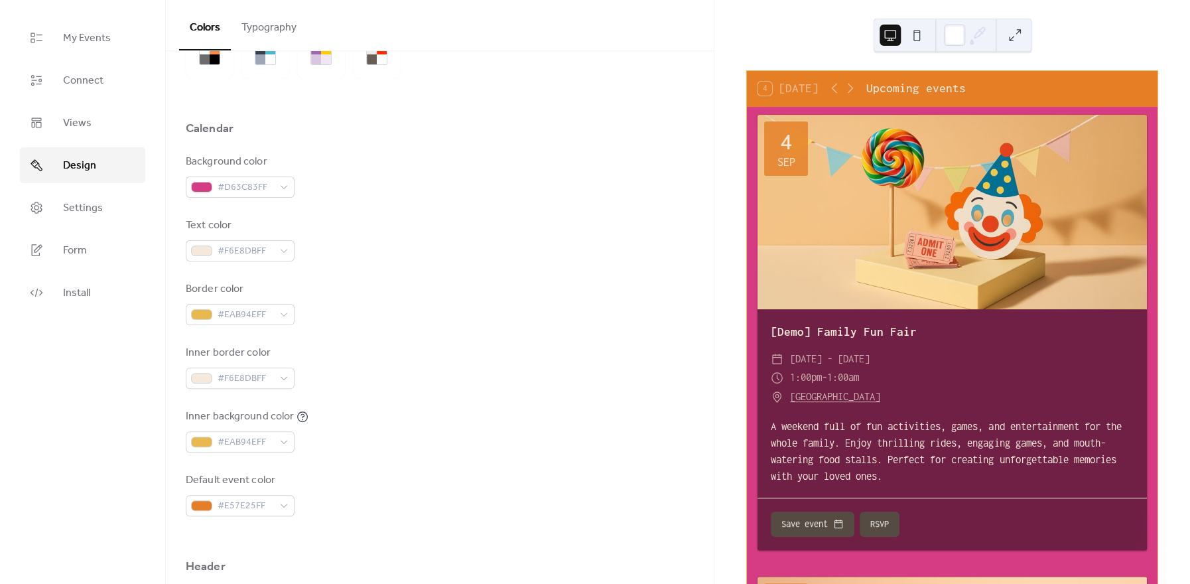
scroll to position [96, 0]
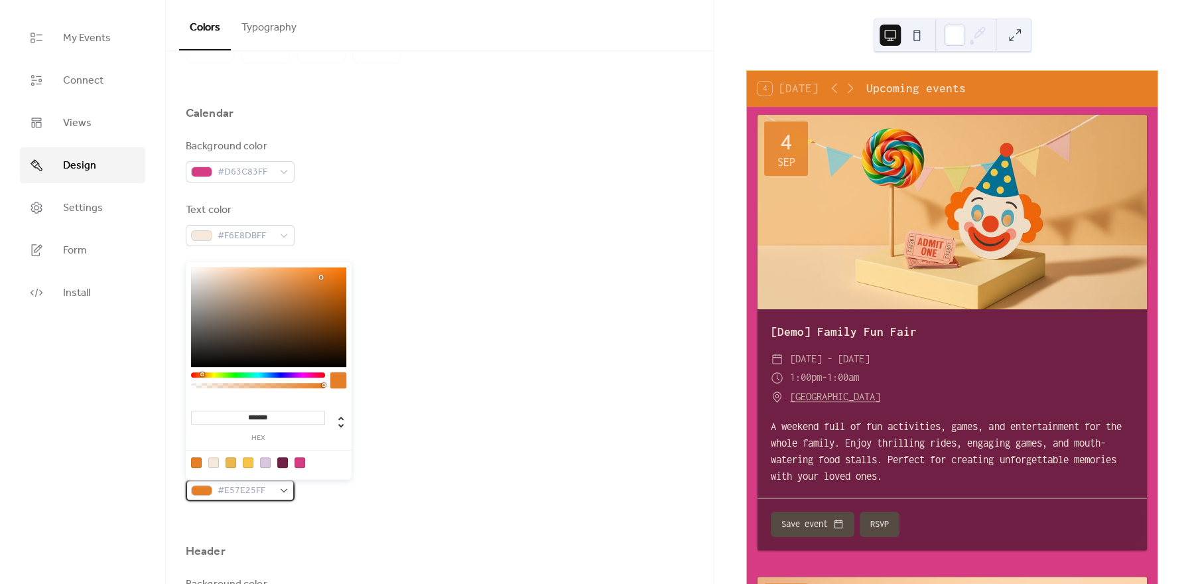
click at [253, 490] on span "#E57E25FF" at bounding box center [246, 491] width 56 height 16
drag, startPoint x: 289, startPoint y: 420, endPoint x: 250, endPoint y: 374, distance: 60.7
click at [250, 411] on input "*******" at bounding box center [258, 418] width 134 height 14
paste input
type input "*******"
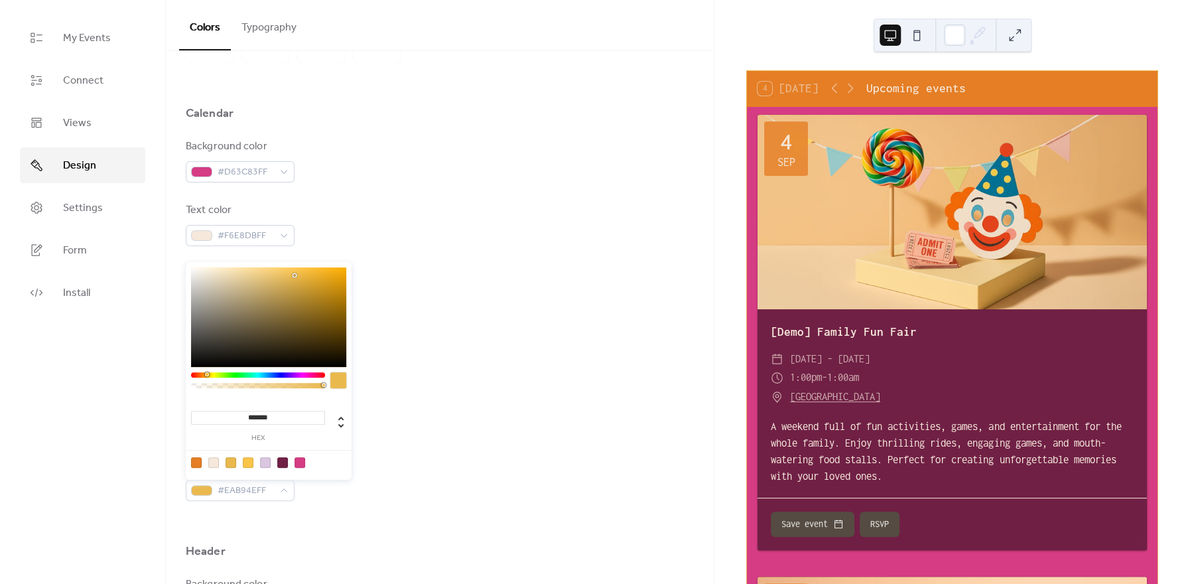
click at [444, 397] on div "Inner background color #EAB94EFF" at bounding box center [440, 415] width 508 height 44
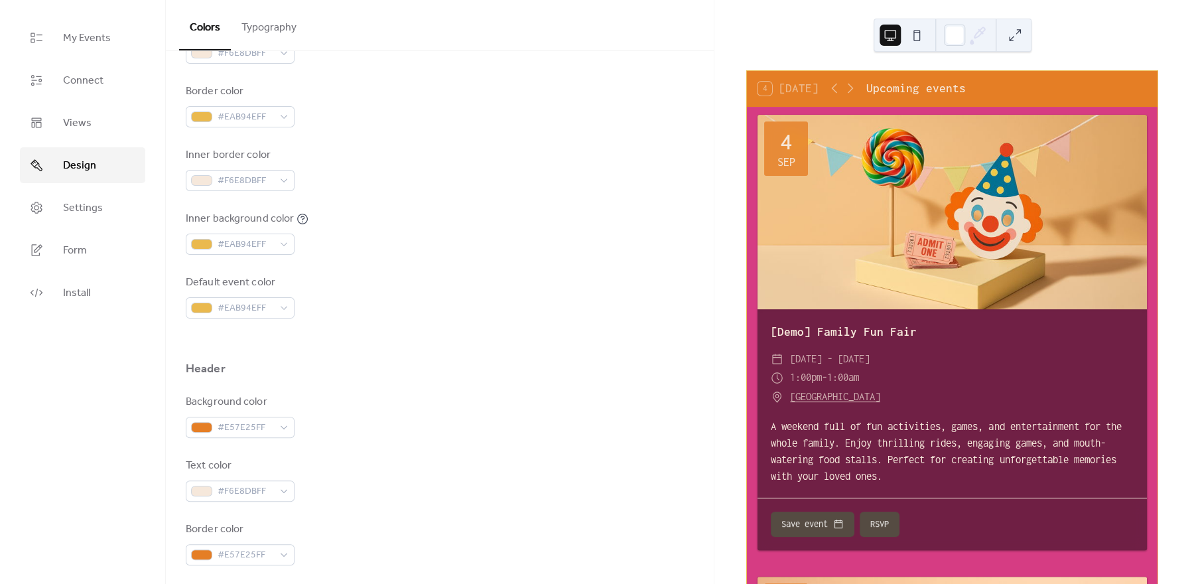
scroll to position [334, 0]
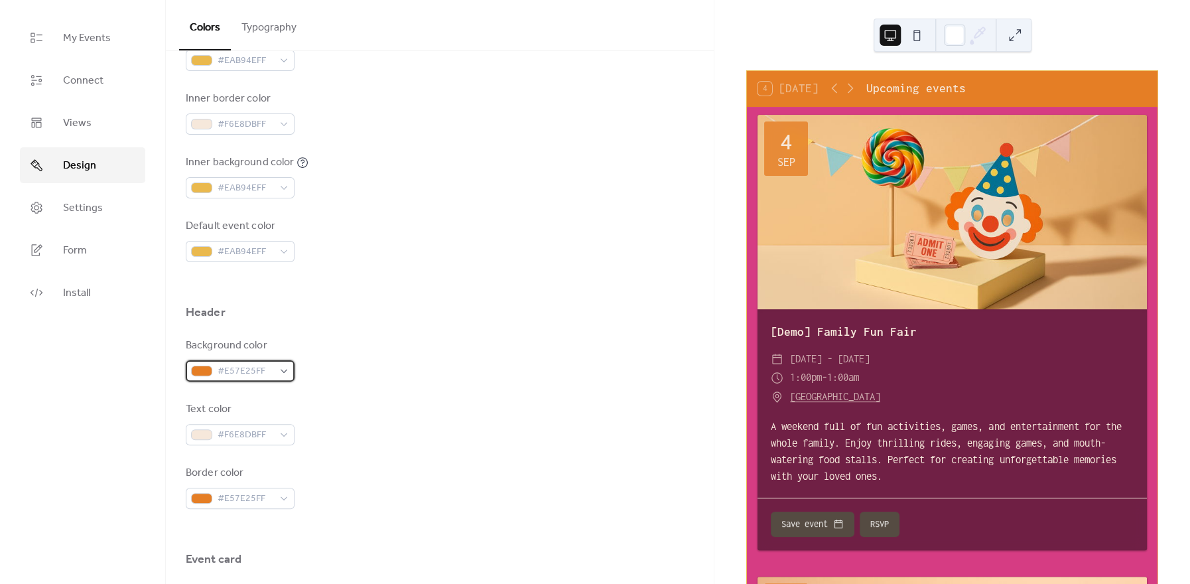
click at [259, 378] on span "#E57E25FF" at bounding box center [246, 372] width 56 height 16
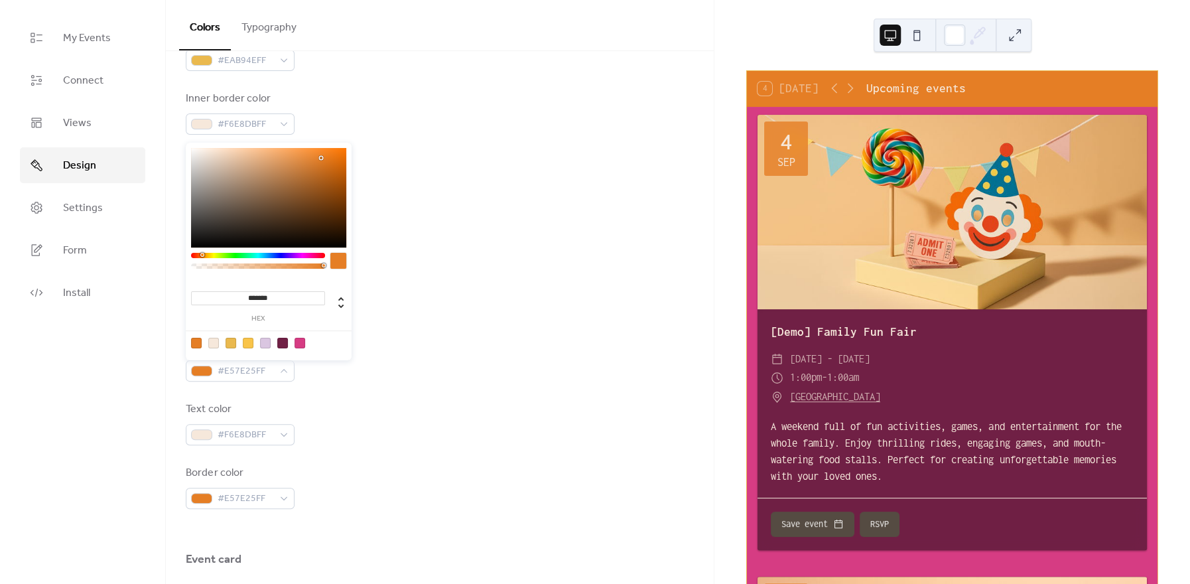
drag, startPoint x: 289, startPoint y: 289, endPoint x: 249, endPoint y: 285, distance: 39.9
click at [249, 285] on div "******* hex" at bounding box center [268, 299] width 155 height 46
click at [285, 292] on input "*******" at bounding box center [258, 298] width 134 height 14
drag, startPoint x: 285, startPoint y: 297, endPoint x: 251, endPoint y: 285, distance: 35.9
click at [251, 291] on input "*******" at bounding box center [258, 298] width 134 height 14
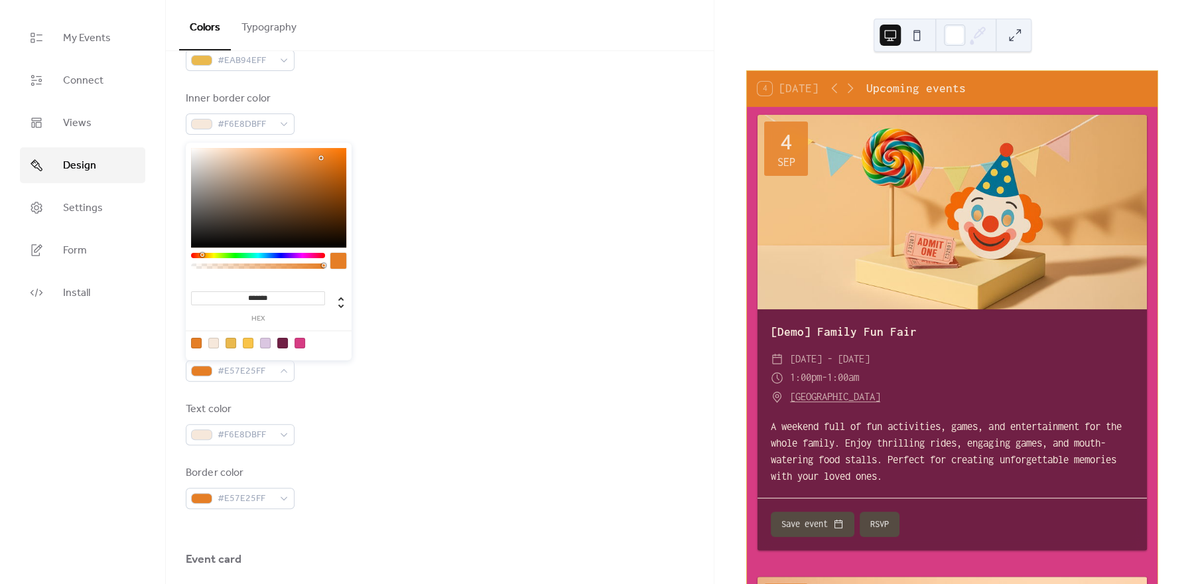
paste input
type input "*******"
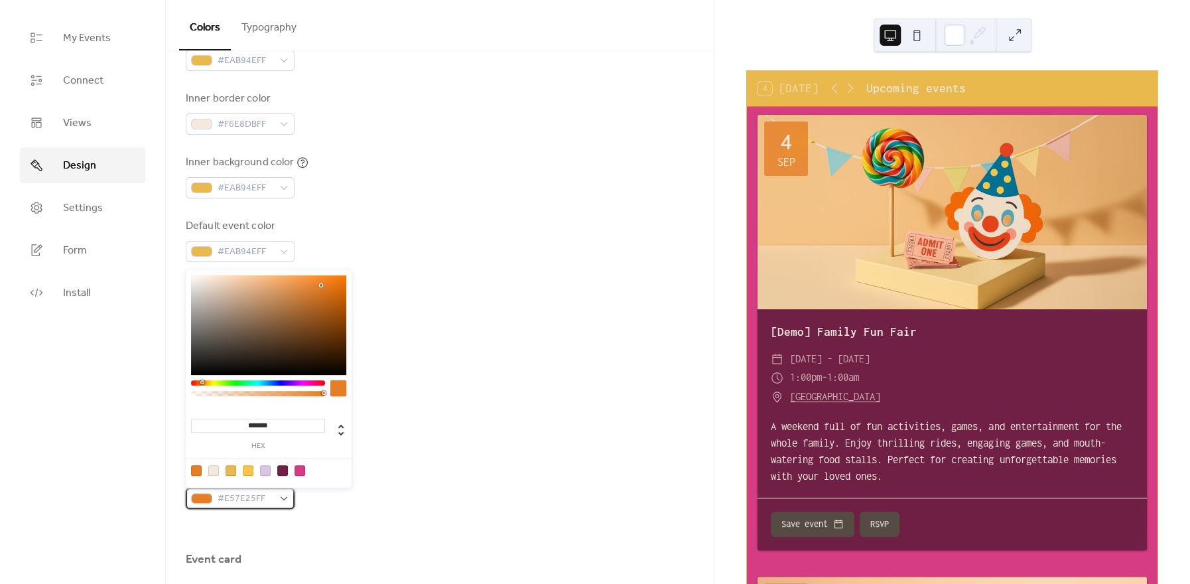
click at [259, 503] on span "#E57E25FF" at bounding box center [246, 499] width 56 height 16
drag, startPoint x: 288, startPoint y: 427, endPoint x: 249, endPoint y: 403, distance: 45.3
click at [249, 419] on input "*******" at bounding box center [258, 426] width 134 height 14
paste input
type input "*******"
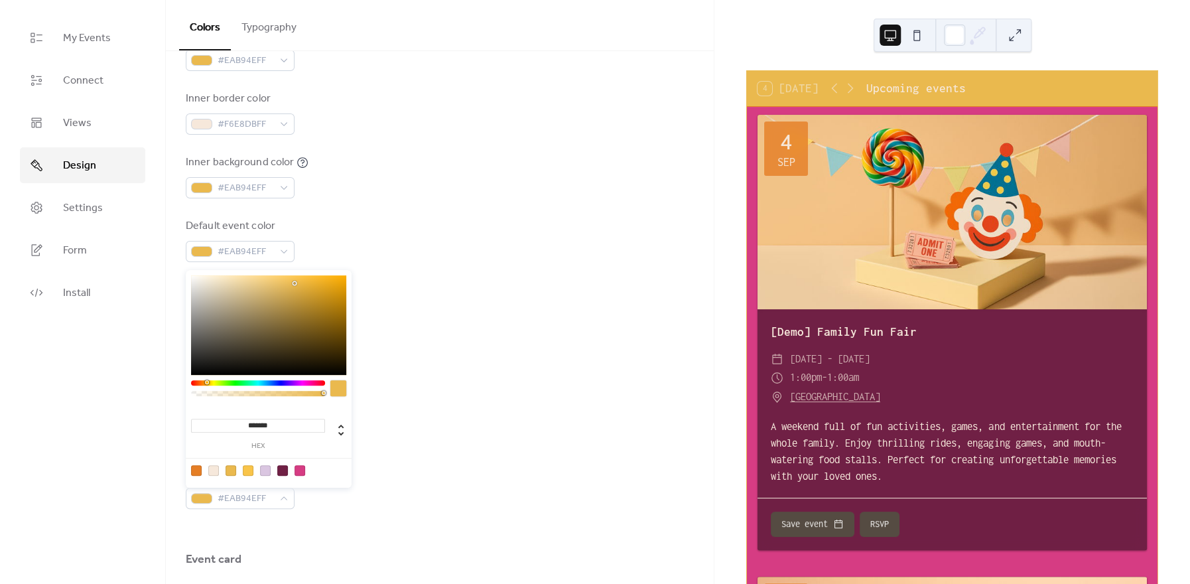
click at [505, 325] on div "Header" at bounding box center [440, 316] width 508 height 23
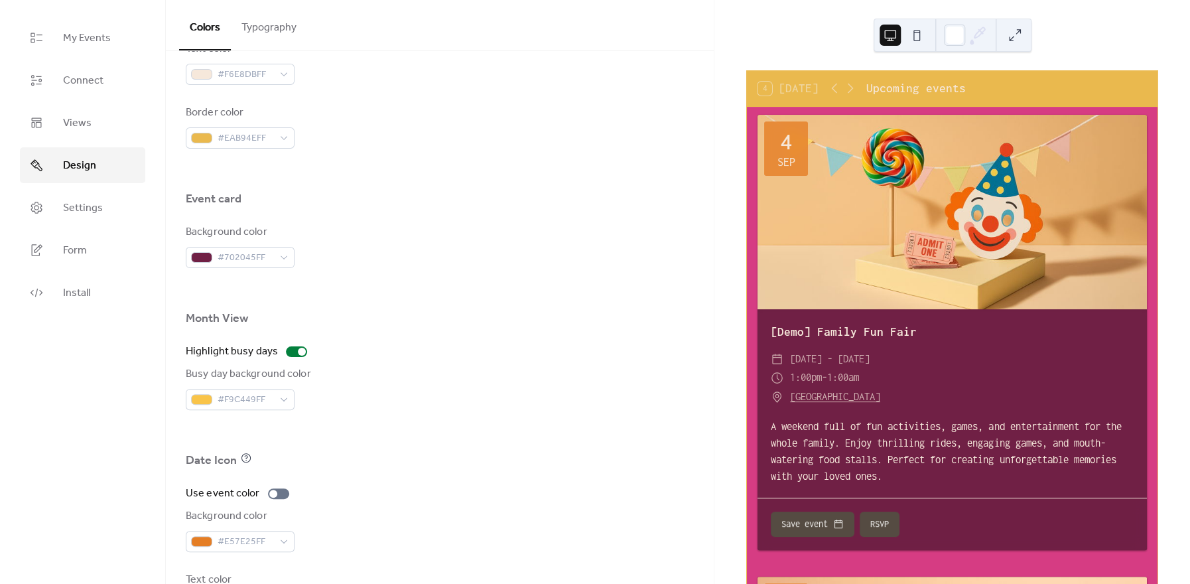
scroll to position [717, 0]
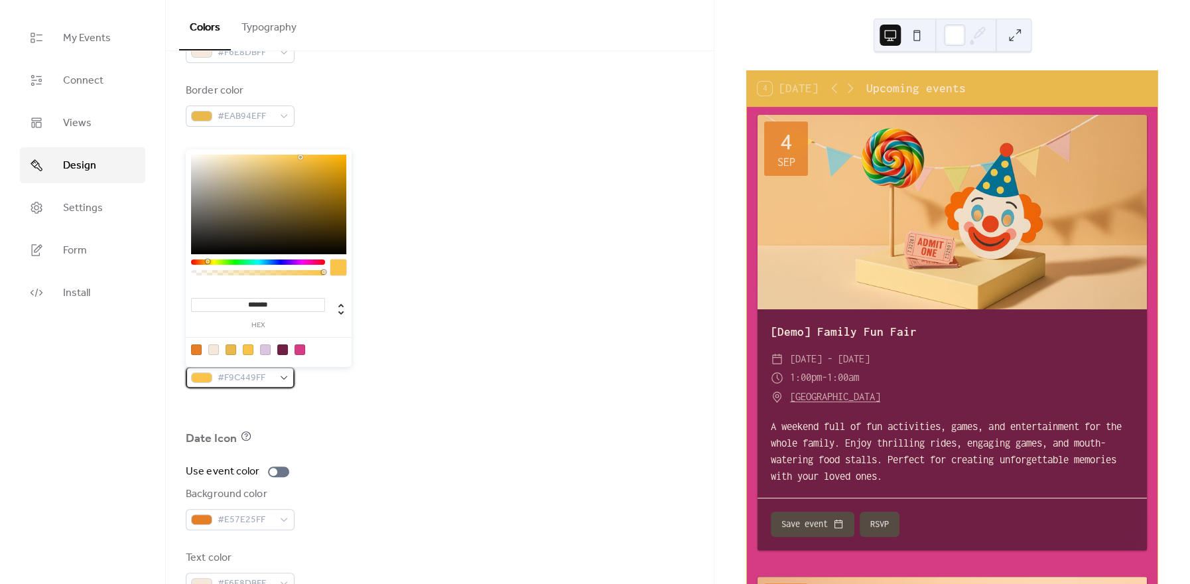
click at [271, 376] on span "#F9C449FF" at bounding box center [246, 378] width 56 height 16
drag, startPoint x: 287, startPoint y: 301, endPoint x: 248, endPoint y: 269, distance: 50.0
click at [248, 298] on input "*******" at bounding box center [258, 305] width 134 height 14
paste input
type input "*******"
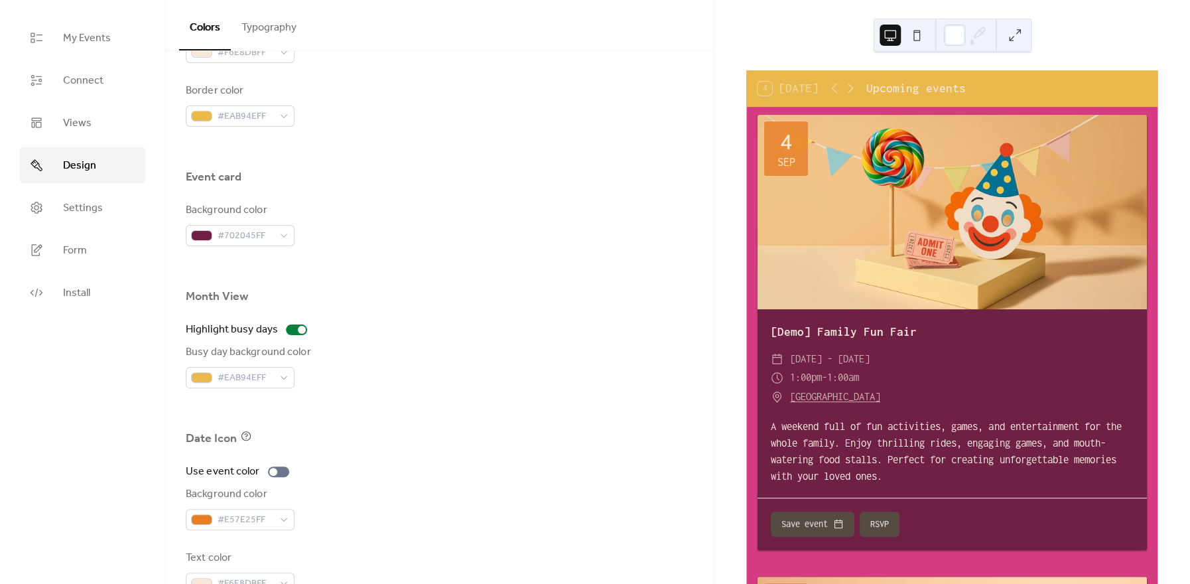
click at [493, 455] on div at bounding box center [440, 458] width 508 height 11
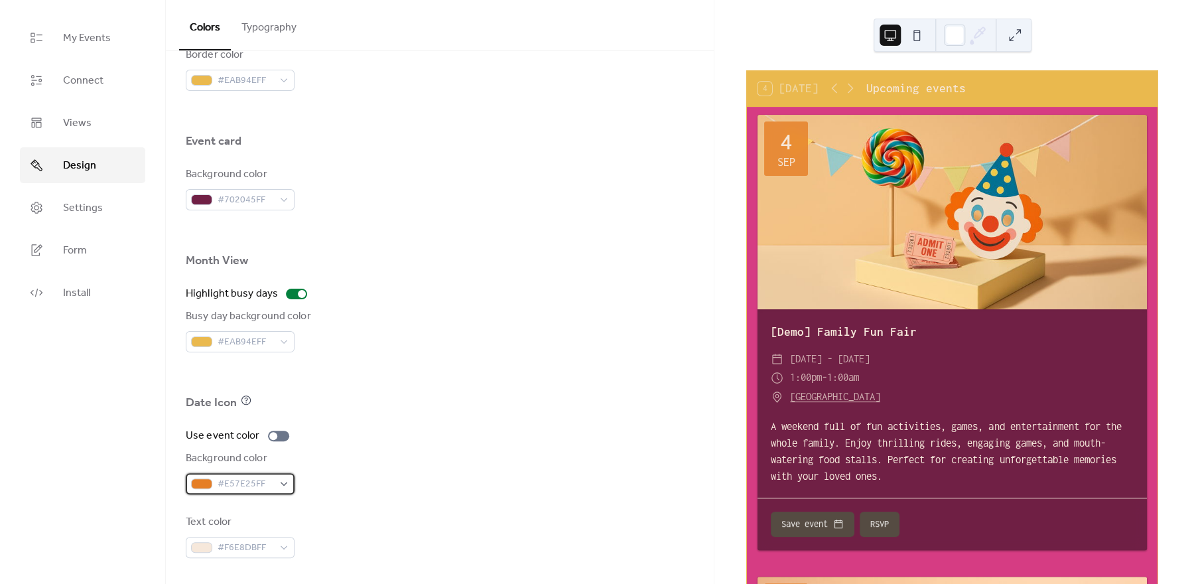
click at [248, 484] on span "#E57E25FF" at bounding box center [246, 484] width 56 height 16
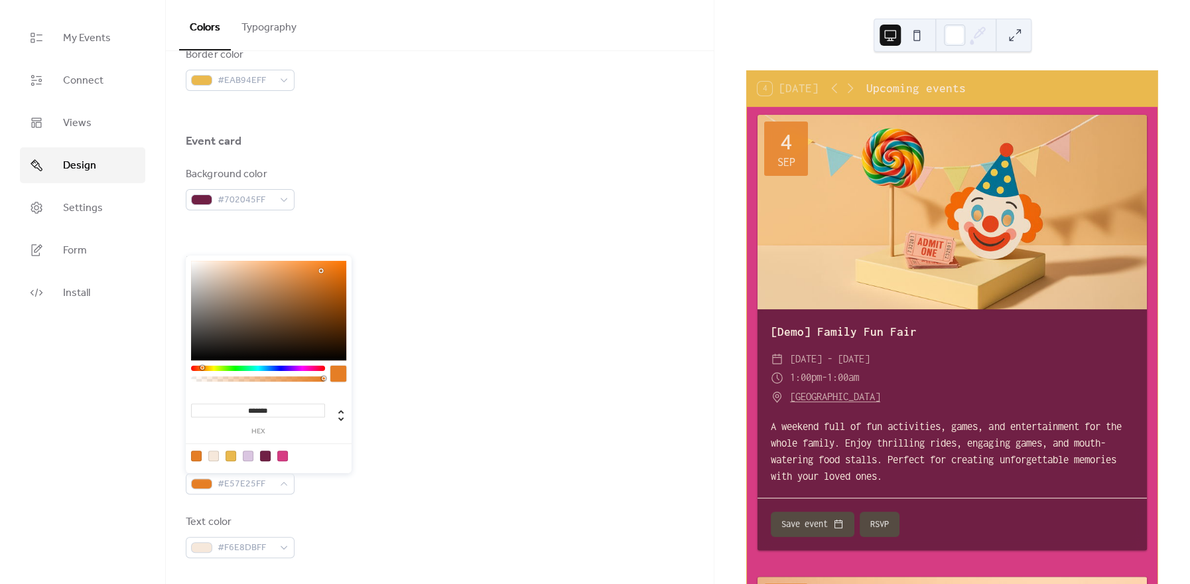
drag, startPoint x: 281, startPoint y: 407, endPoint x: 248, endPoint y: 386, distance: 39.8
click at [248, 403] on input "*******" at bounding box center [258, 410] width 134 height 14
paste input
type input "*******"
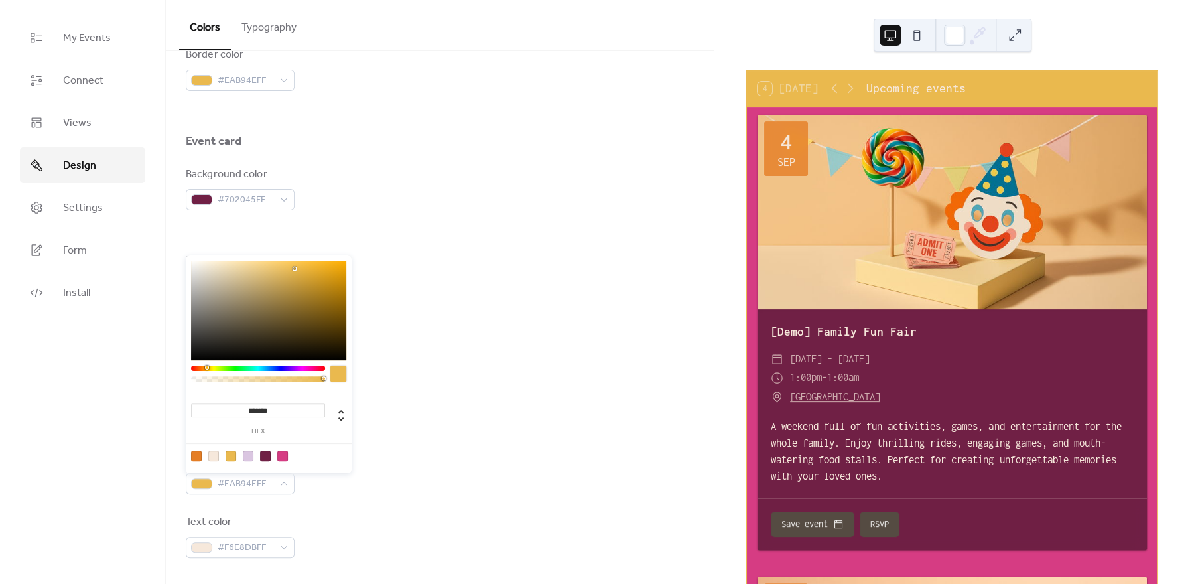
click at [480, 377] on div at bounding box center [440, 373] width 508 height 42
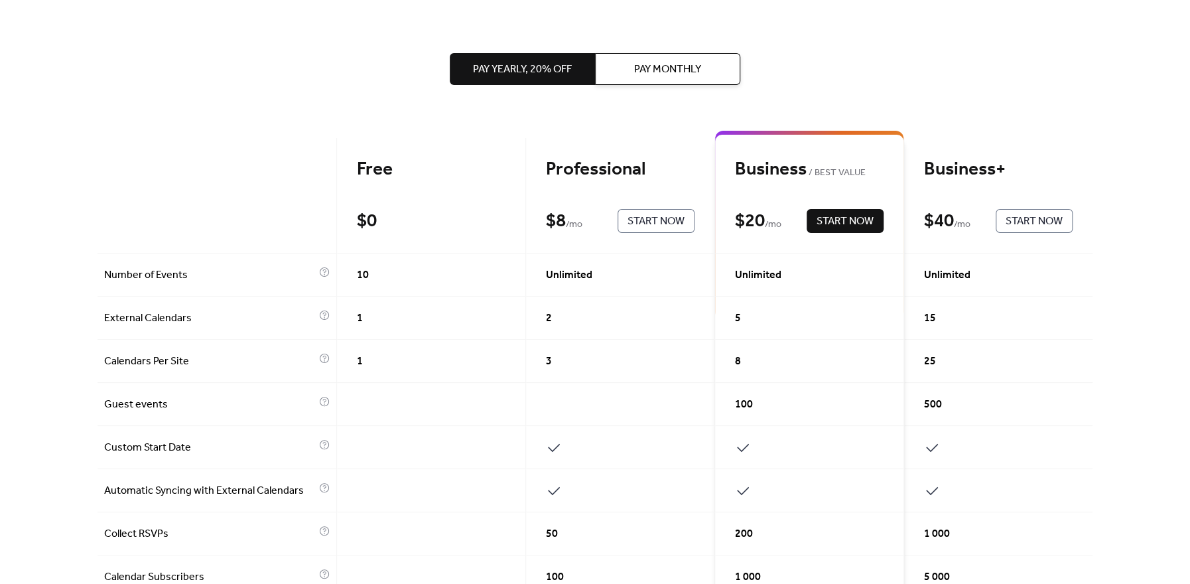
click at [147, 48] on div "Pay Yearly, 20% off Pay Monthly Free $ 0 Start Now Professional $ 8 / mo Start …" at bounding box center [595, 540] width 995 height 1081
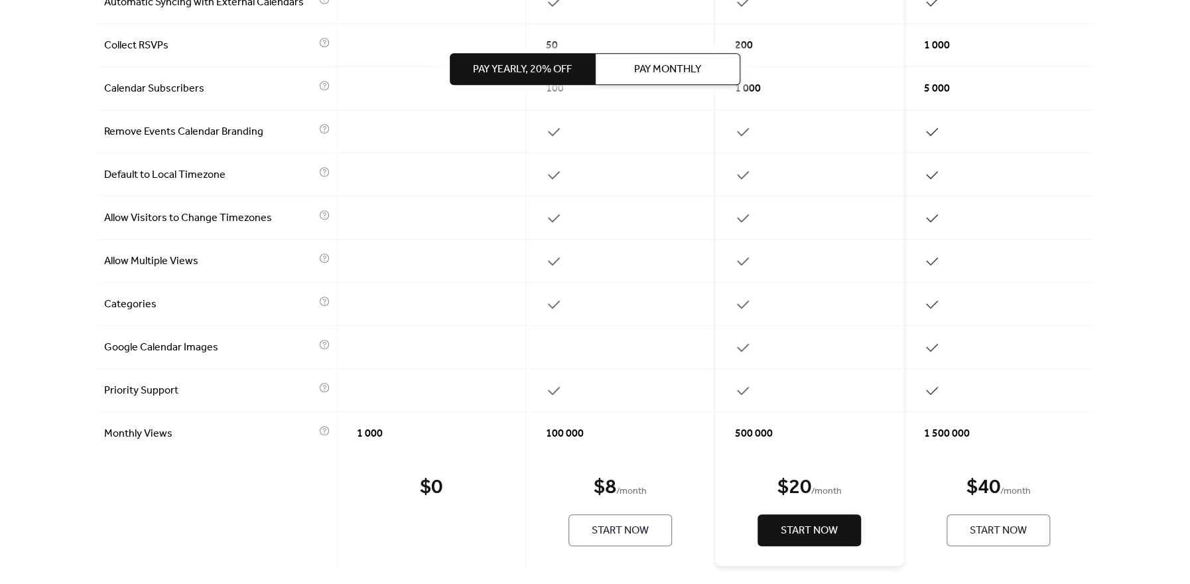
scroll to position [494, 0]
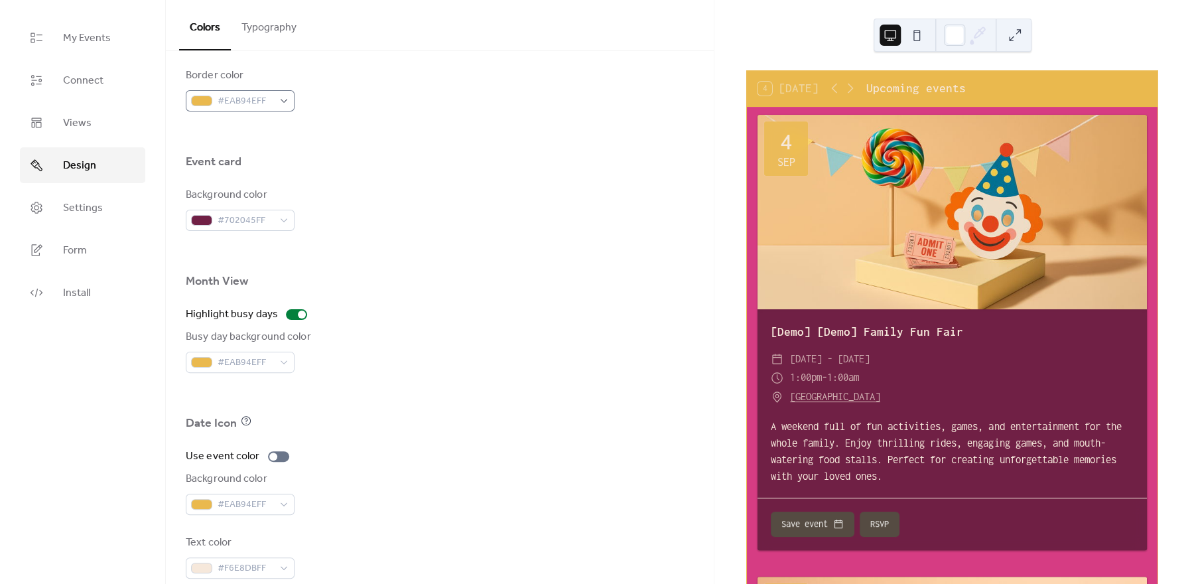
scroll to position [752, 0]
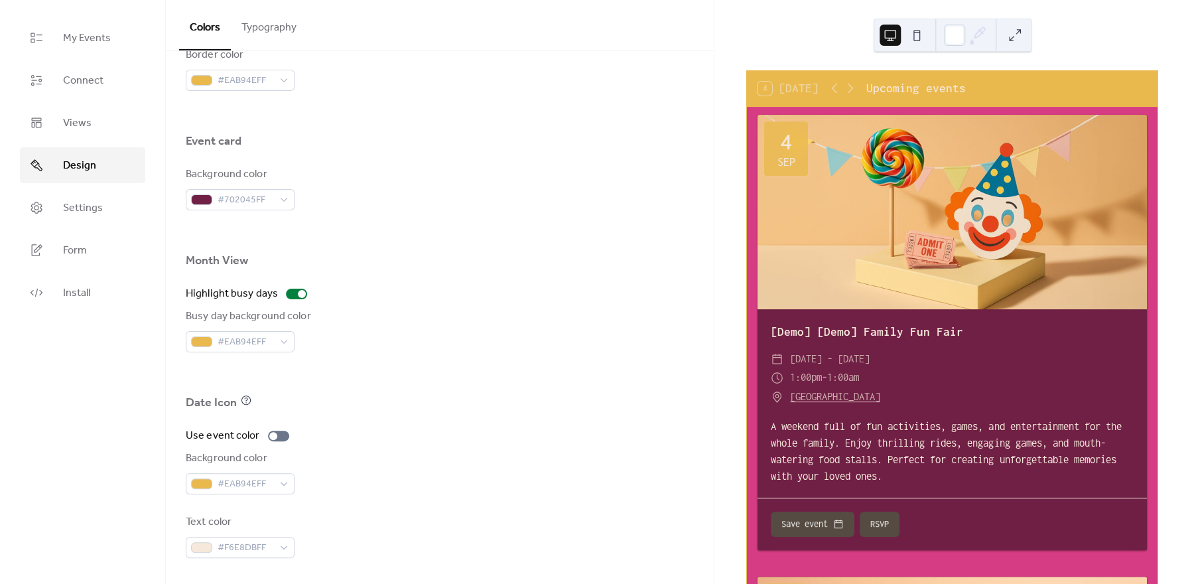
click at [917, 38] on button at bounding box center [916, 35] width 21 height 21
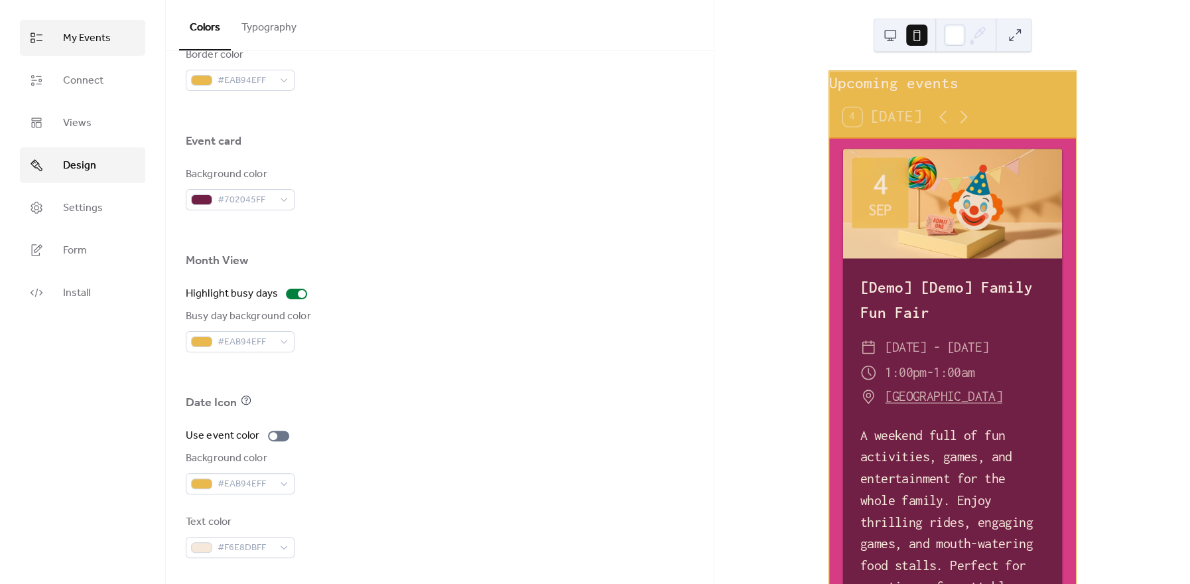
click at [113, 35] on link "My Events" at bounding box center [82, 38] width 125 height 36
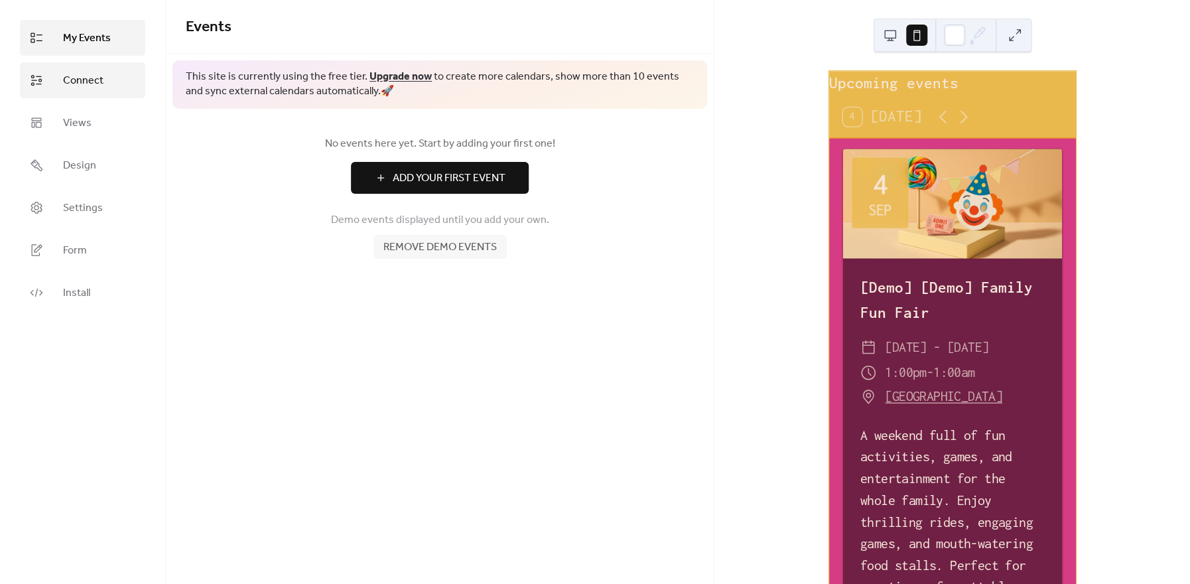
click at [110, 81] on link "Connect" at bounding box center [82, 80] width 125 height 36
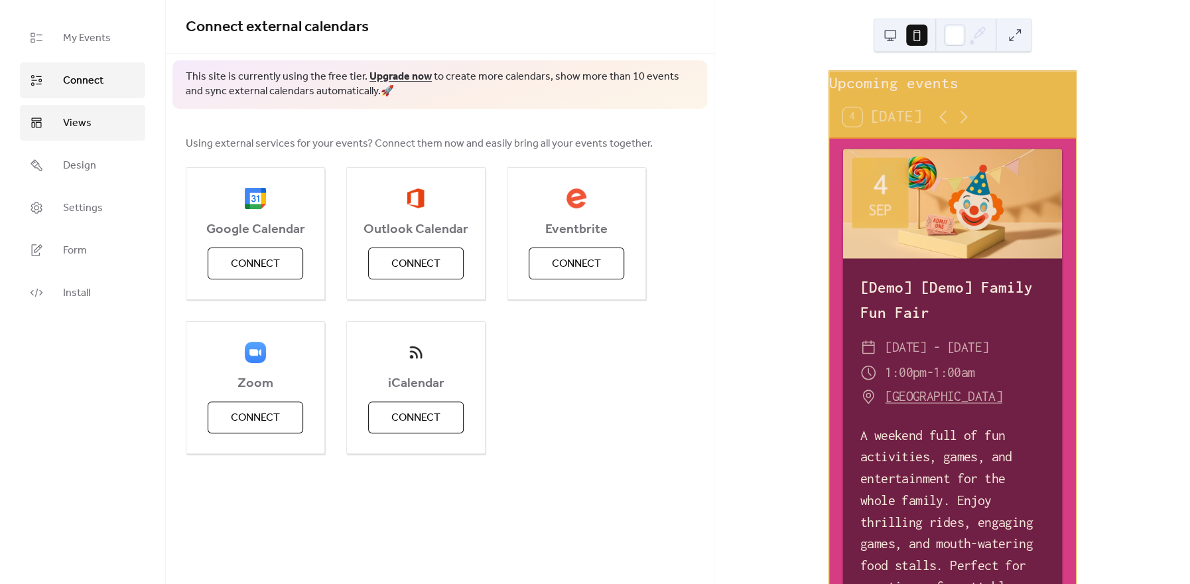
click at [98, 132] on link "Views" at bounding box center [82, 123] width 125 height 36
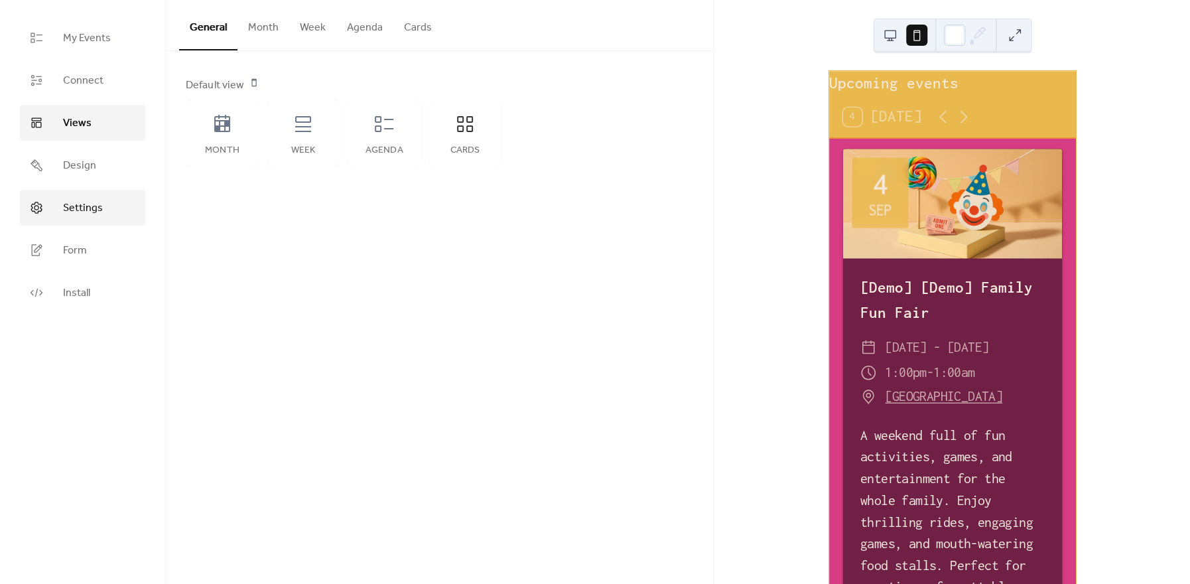
click at [101, 214] on span "Settings" at bounding box center [83, 208] width 40 height 16
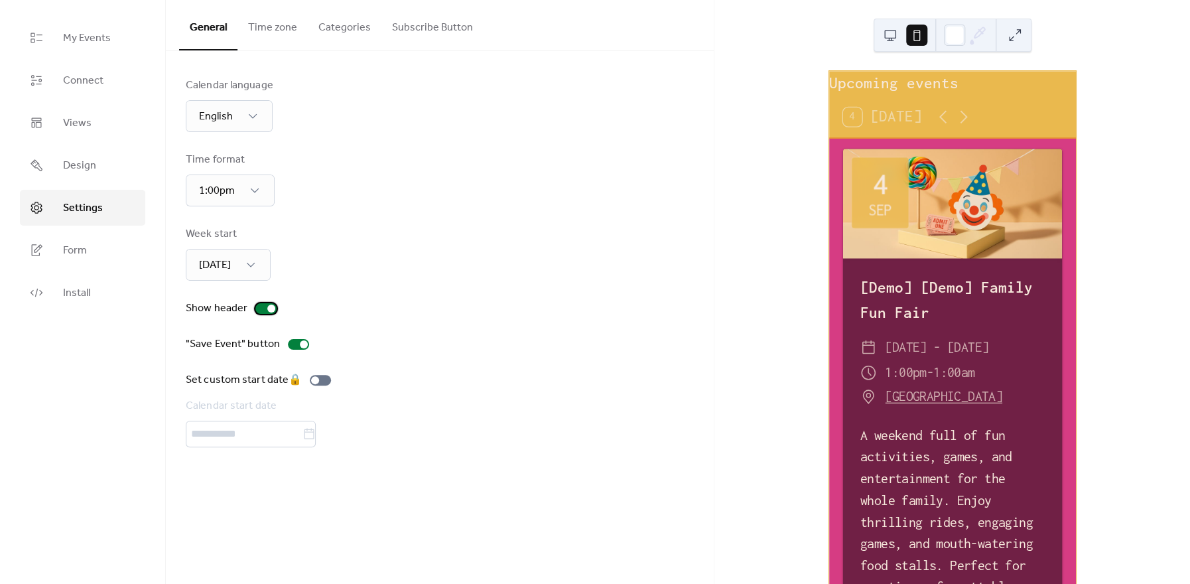
click at [263, 309] on div at bounding box center [265, 308] width 21 height 11
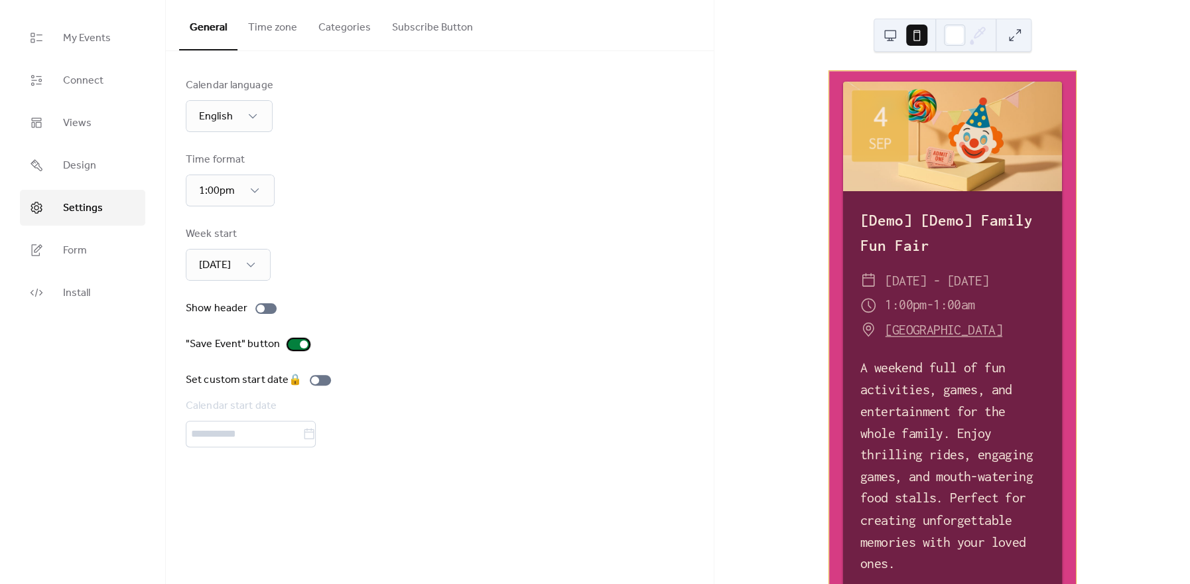
click at [294, 344] on div at bounding box center [298, 344] width 21 height 11
click at [277, 31] on button "Time zone" at bounding box center [273, 24] width 70 height 49
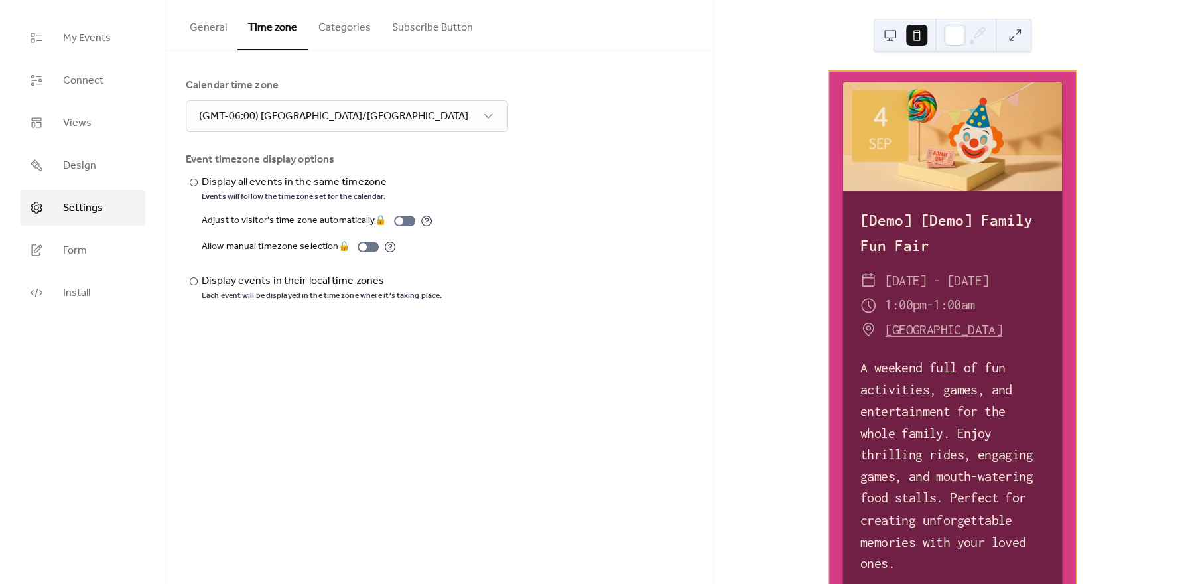
click at [333, 31] on button "Categories" at bounding box center [345, 24] width 74 height 49
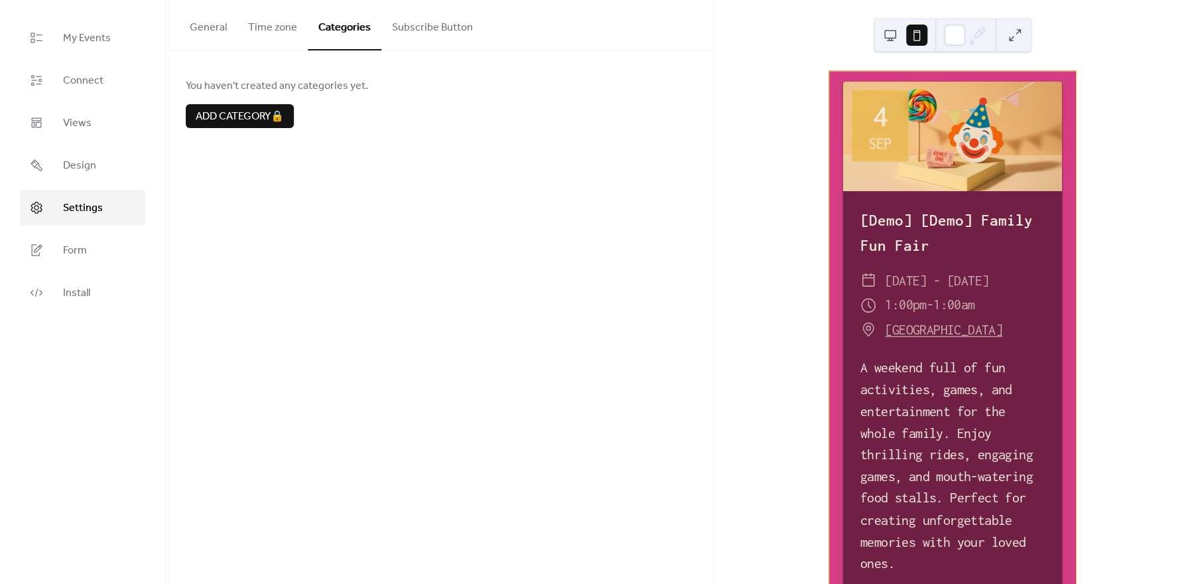
click at [417, 32] on button "Subscribe Button" at bounding box center [433, 24] width 102 height 49
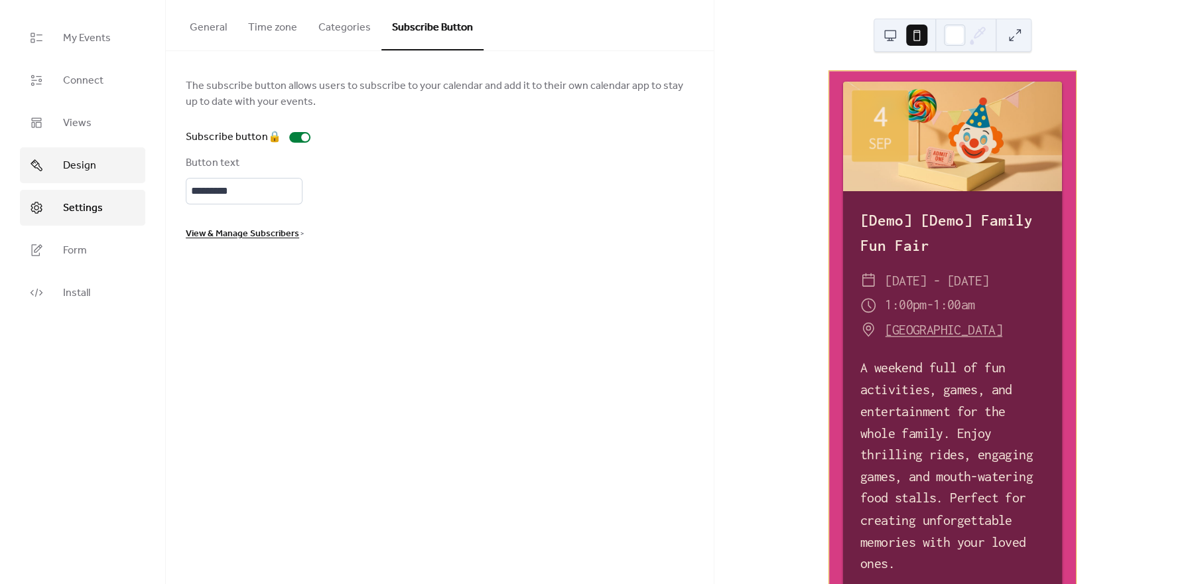
click at [70, 169] on span "Design" at bounding box center [79, 166] width 33 height 16
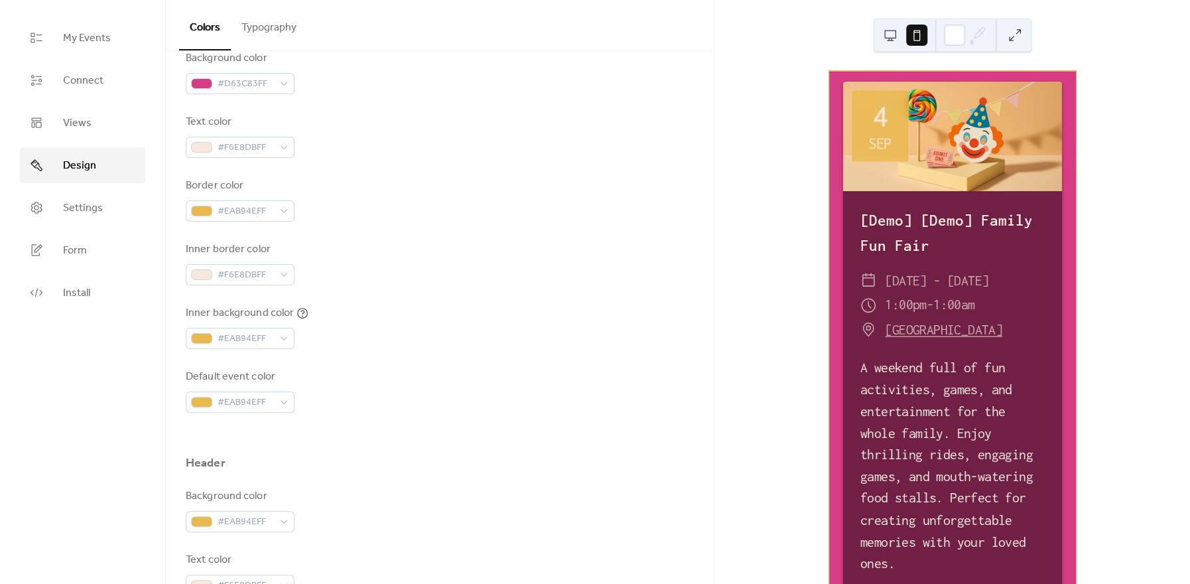
scroll to position [179, 0]
click at [80, 216] on span "Settings" at bounding box center [83, 208] width 40 height 16
